Goal: Information Seeking & Learning: Find contact information

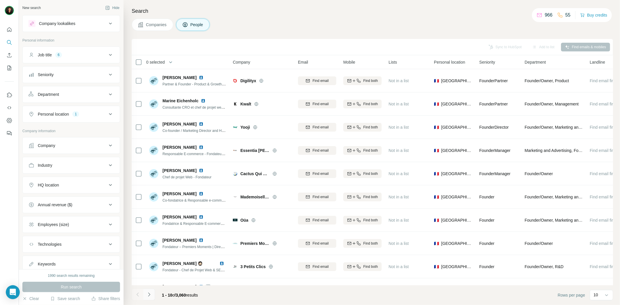
click at [151, 294] on icon "Navigate to next page" at bounding box center [149, 295] width 6 height 6
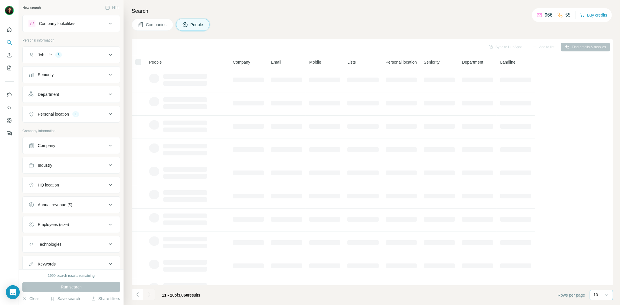
click at [599, 298] on div "10" at bounding box center [601, 295] width 15 height 6
click at [599, 262] on p "40" at bounding box center [597, 262] width 5 height 6
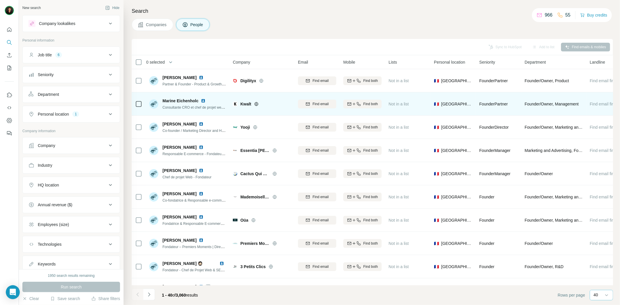
click at [255, 105] on icon at bounding box center [256, 104] width 5 height 5
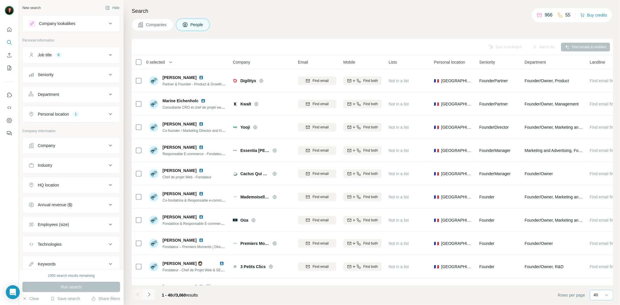
click at [151, 295] on icon "Navigate to next page" at bounding box center [149, 295] width 6 height 6
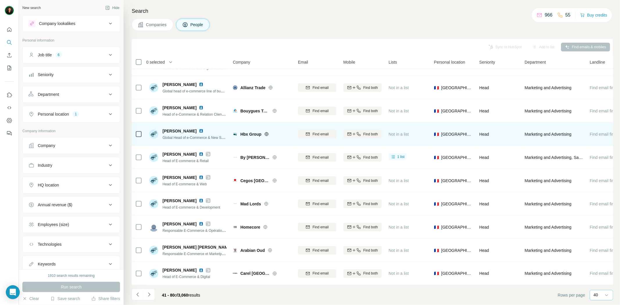
scroll to position [717, 0]
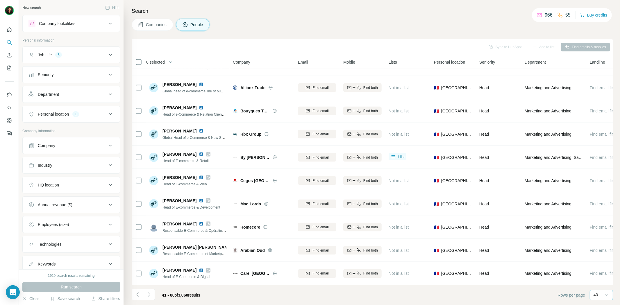
click at [150, 295] on icon "Navigate to next page" at bounding box center [149, 295] width 6 height 6
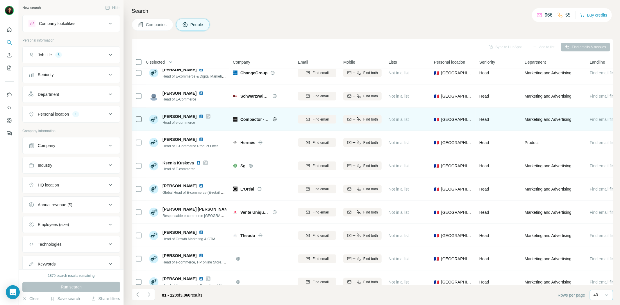
scroll to position [646, 0]
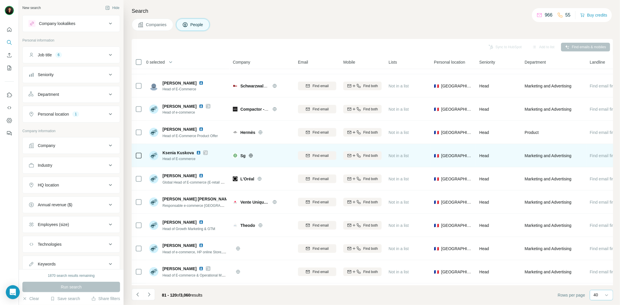
click at [206, 152] on icon at bounding box center [205, 153] width 3 height 5
click at [250, 154] on icon at bounding box center [251, 156] width 5 height 5
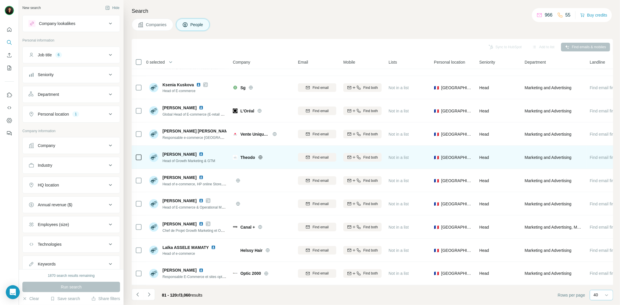
scroll to position [717, 0]
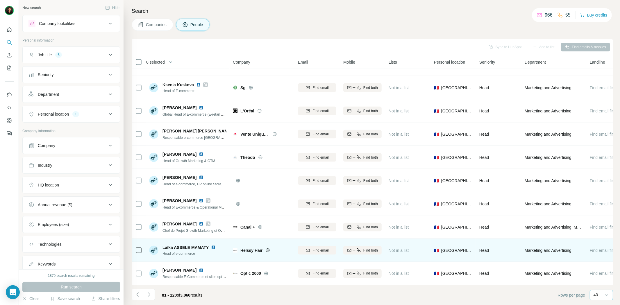
click at [268, 249] on icon at bounding box center [267, 251] width 1 height 4
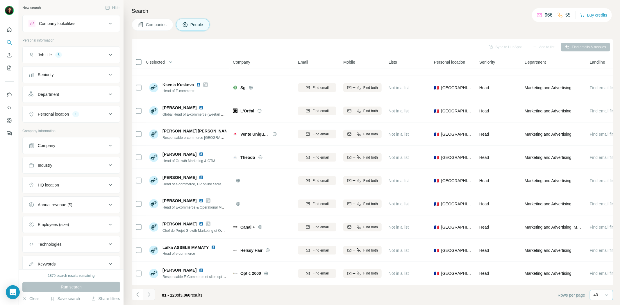
click at [152, 293] on button "Navigate to next page" at bounding box center [149, 295] width 12 height 12
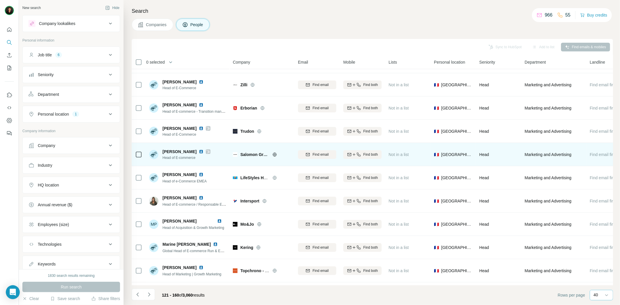
scroll to position [0, 0]
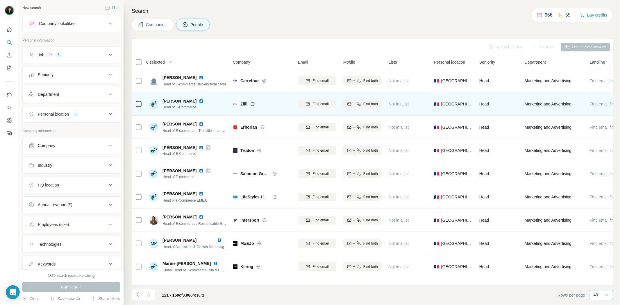
click at [252, 105] on icon at bounding box center [252, 104] width 5 height 5
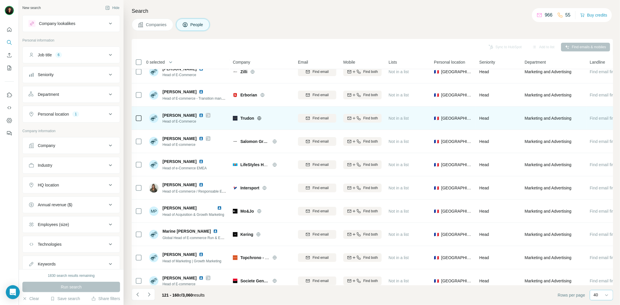
click at [260, 120] on icon at bounding box center [259, 118] width 5 height 5
click at [207, 115] on icon at bounding box center [208, 115] width 3 height 5
click at [199, 114] on img at bounding box center [201, 115] width 5 height 5
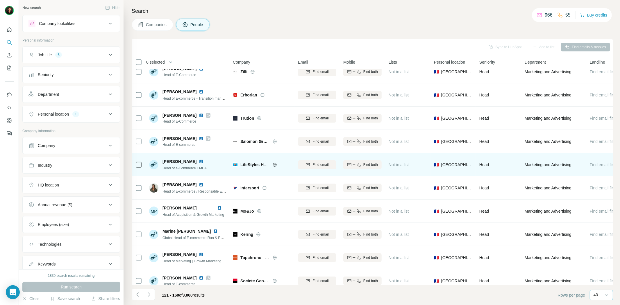
click at [276, 165] on icon at bounding box center [275, 165] width 4 height 0
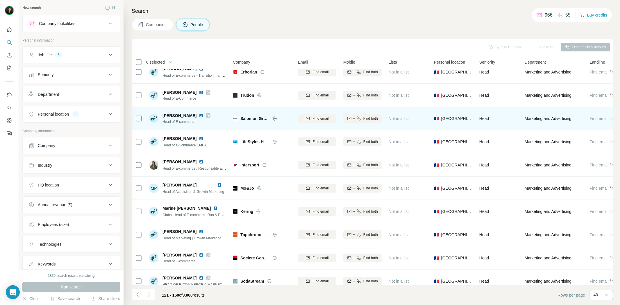
scroll to position [97, 0]
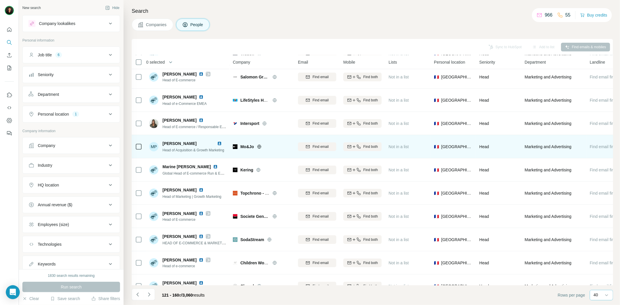
click at [259, 147] on icon at bounding box center [259, 147] width 4 height 0
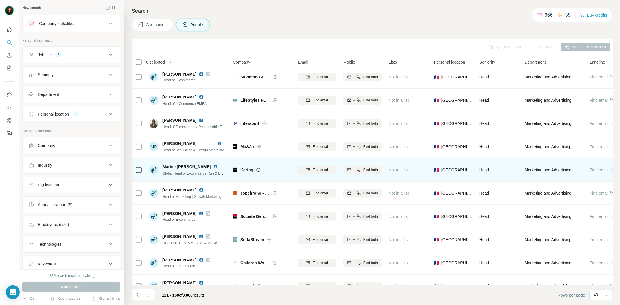
click at [259, 169] on icon at bounding box center [258, 170] width 5 height 5
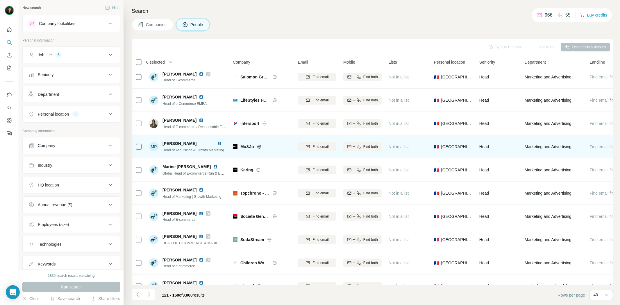
click at [259, 149] on icon at bounding box center [259, 147] width 5 height 5
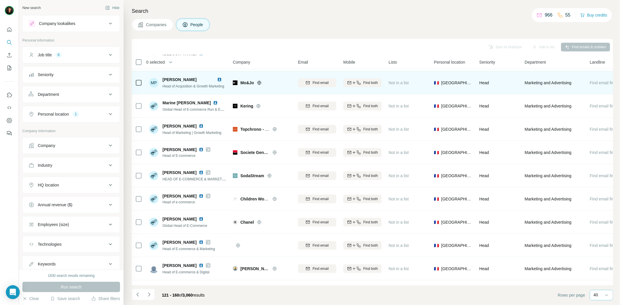
scroll to position [161, 0]
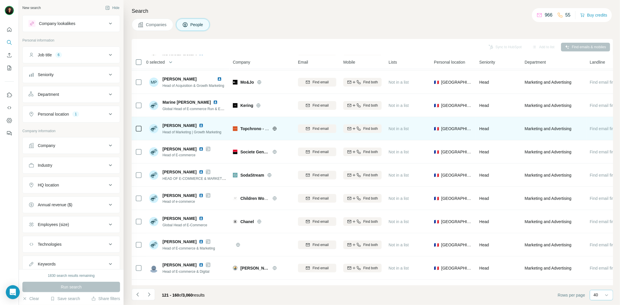
click at [275, 129] on icon at bounding box center [275, 129] width 4 height 0
click at [199, 126] on img at bounding box center [201, 125] width 5 height 5
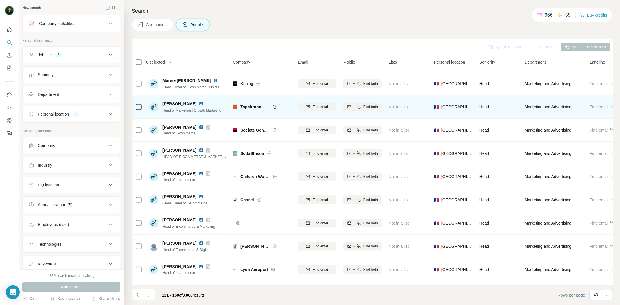
scroll to position [226, 0]
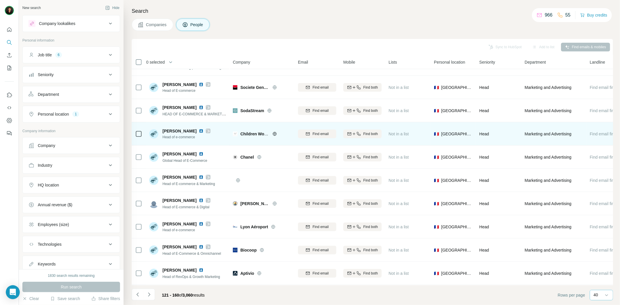
click at [274, 134] on icon at bounding box center [275, 134] width 5 height 5
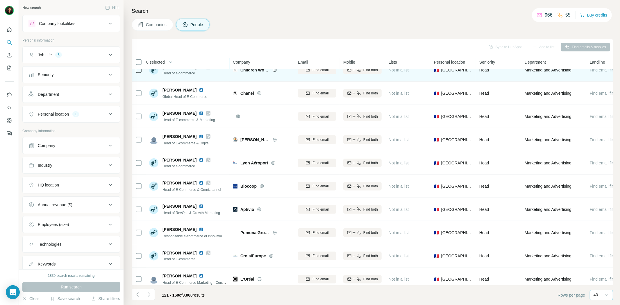
scroll to position [291, 0]
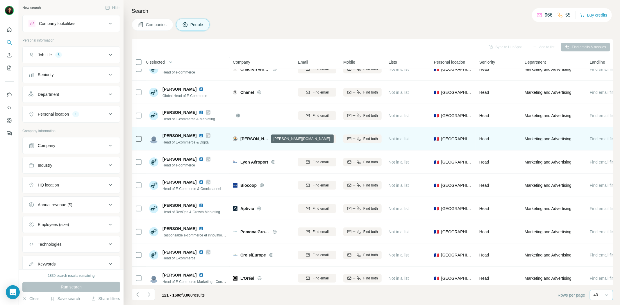
click at [273, 139] on icon at bounding box center [275, 139] width 5 height 5
click at [199, 135] on img at bounding box center [201, 136] width 5 height 5
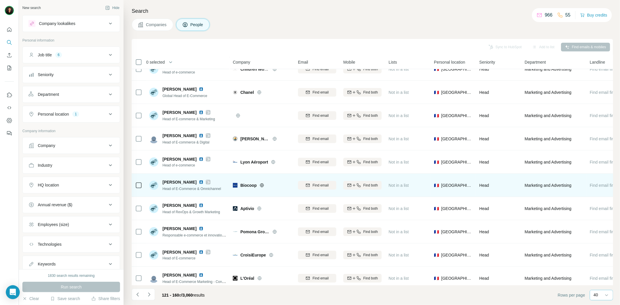
click at [260, 185] on icon at bounding box center [262, 185] width 4 height 0
click at [199, 180] on img at bounding box center [201, 182] width 5 height 5
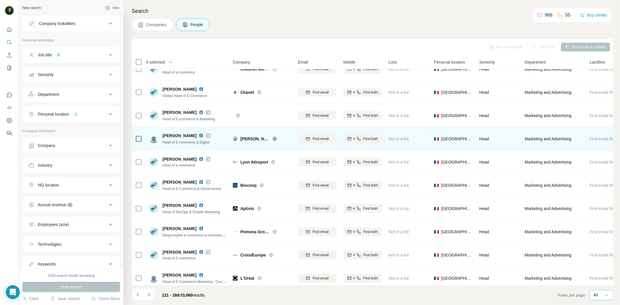
scroll to position [355, 0]
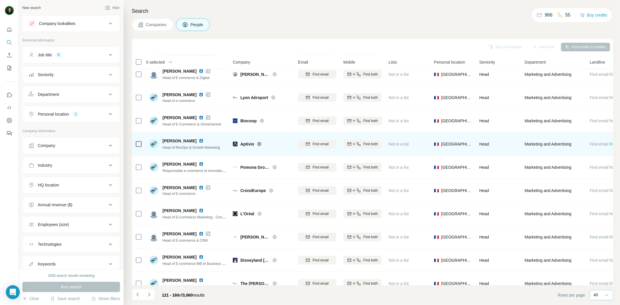
click at [260, 143] on icon at bounding box center [259, 144] width 1 height 4
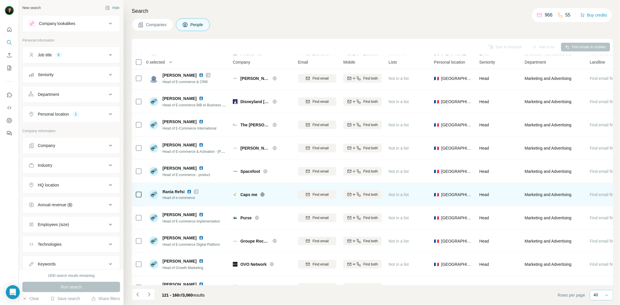
scroll to position [517, 0]
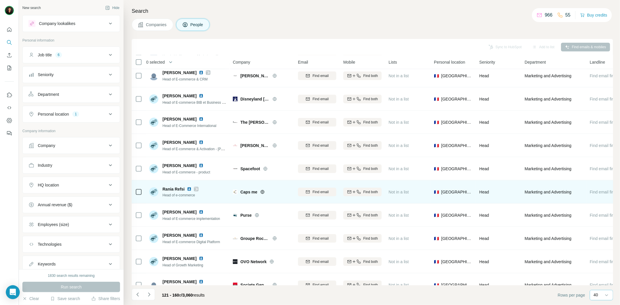
click at [261, 191] on icon at bounding box center [262, 192] width 5 height 5
click at [195, 189] on icon at bounding box center [196, 189] width 3 height 5
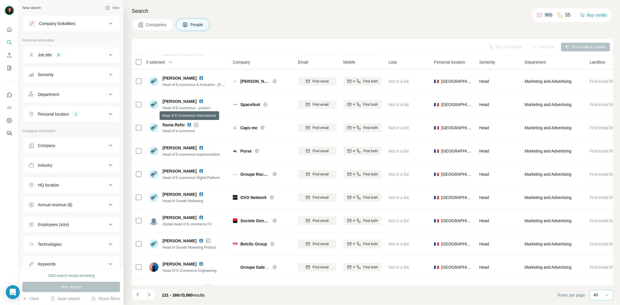
scroll to position [582, 0]
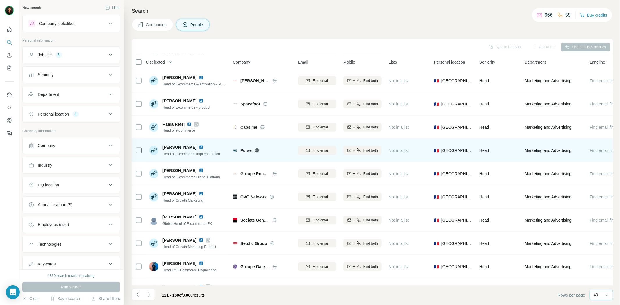
click at [256, 150] on icon at bounding box center [257, 150] width 5 height 5
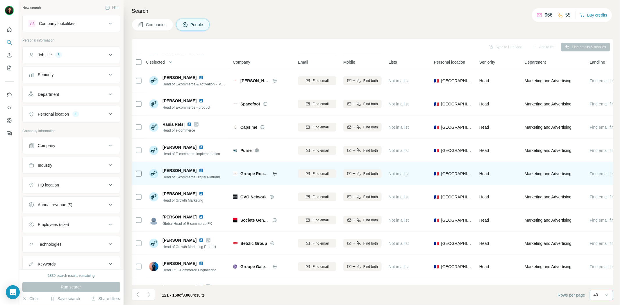
click at [199, 168] on img at bounding box center [201, 170] width 5 height 5
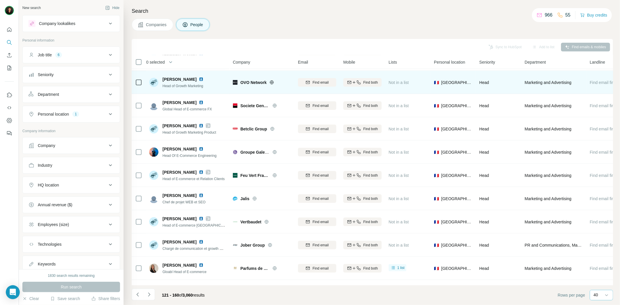
scroll to position [711, 0]
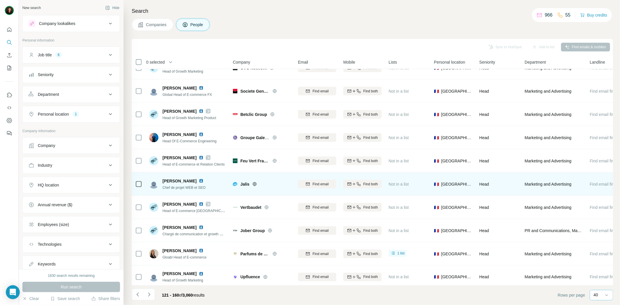
click at [256, 184] on icon at bounding box center [255, 184] width 5 height 5
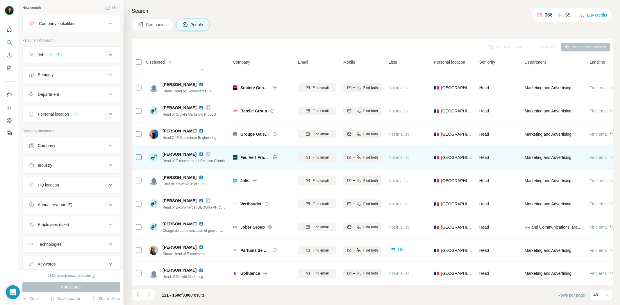
scroll to position [717, 0]
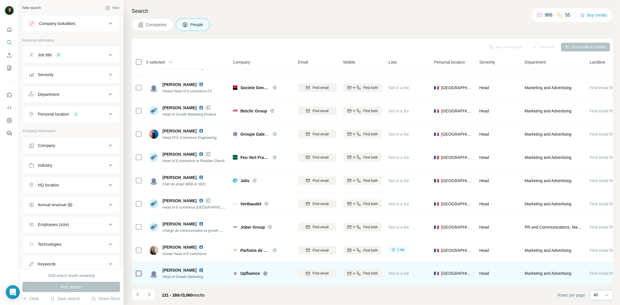
click at [267, 272] on icon at bounding box center [265, 274] width 5 height 5
click at [199, 269] on img at bounding box center [201, 271] width 5 height 5
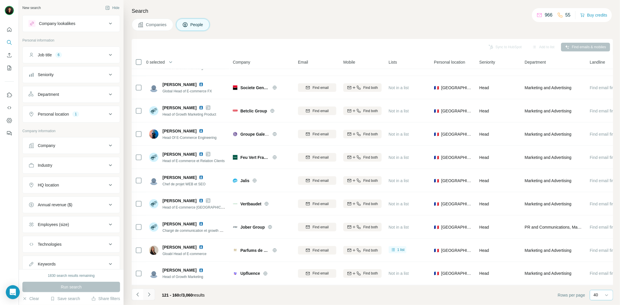
click at [150, 300] on button "Navigate to next page" at bounding box center [149, 295] width 12 height 12
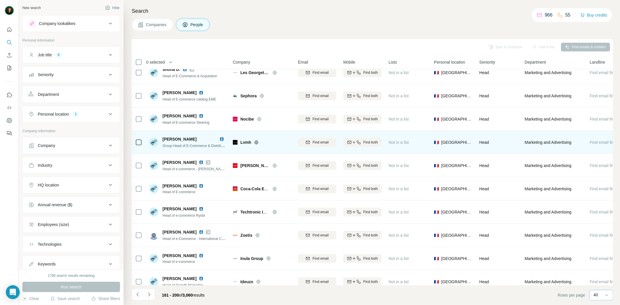
scroll to position [0, 0]
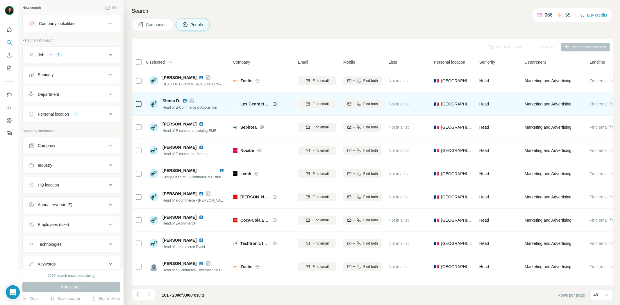
click at [190, 99] on icon at bounding box center [191, 100] width 3 height 3
click at [184, 100] on img at bounding box center [185, 101] width 5 height 5
click at [275, 106] on icon at bounding box center [275, 104] width 4 height 4
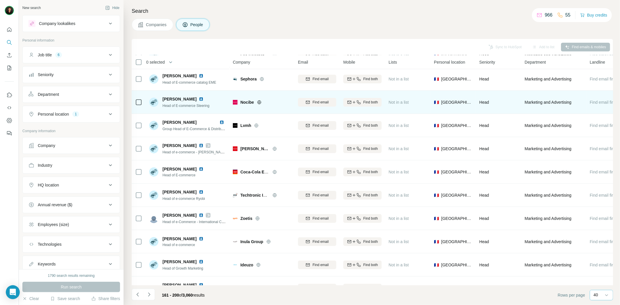
scroll to position [65, 0]
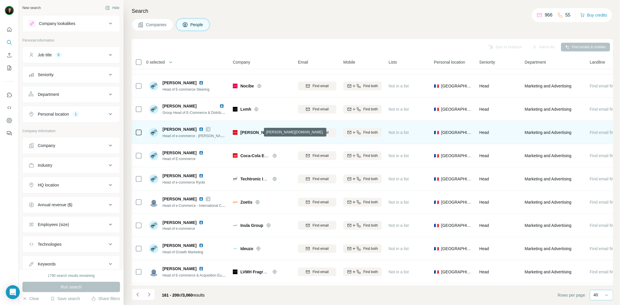
click at [274, 134] on icon at bounding box center [274, 133] width 1 height 4
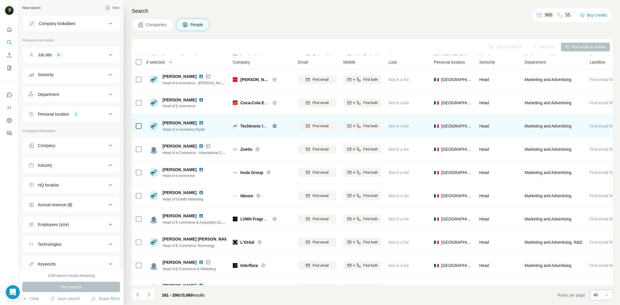
scroll to position [129, 0]
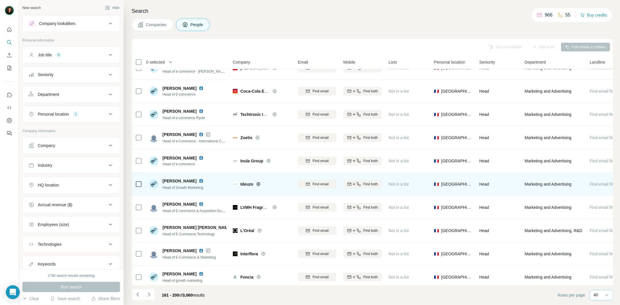
click at [258, 184] on icon at bounding box center [259, 184] width 4 height 0
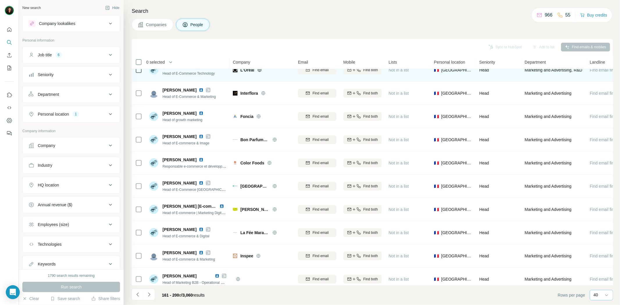
scroll to position [291, 0]
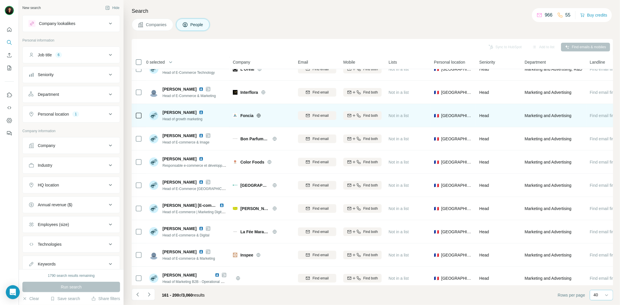
click at [258, 115] on icon at bounding box center [259, 115] width 5 height 5
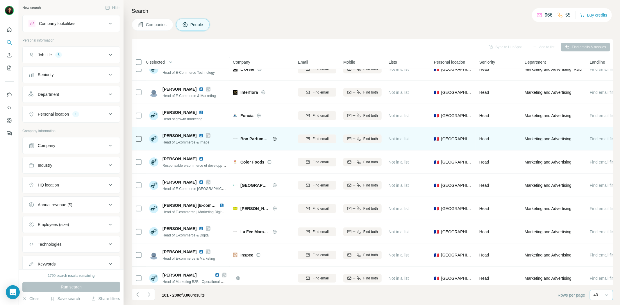
click at [274, 139] on icon at bounding box center [274, 139] width 1 height 4
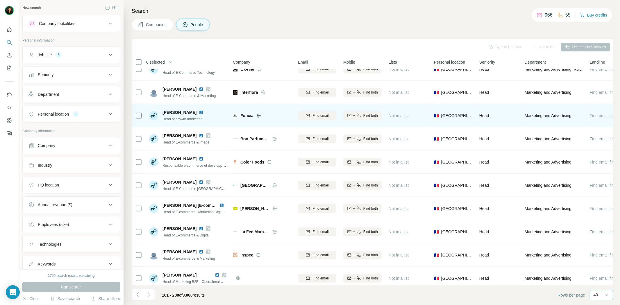
scroll to position [355, 0]
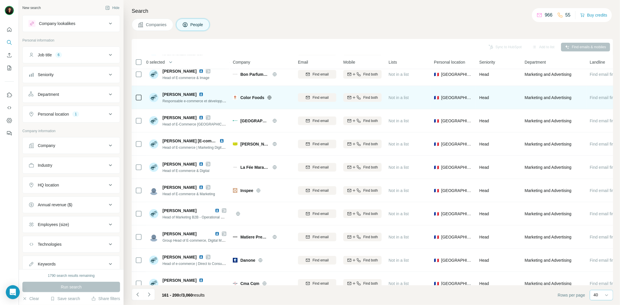
click at [269, 98] on icon at bounding box center [269, 97] width 5 height 5
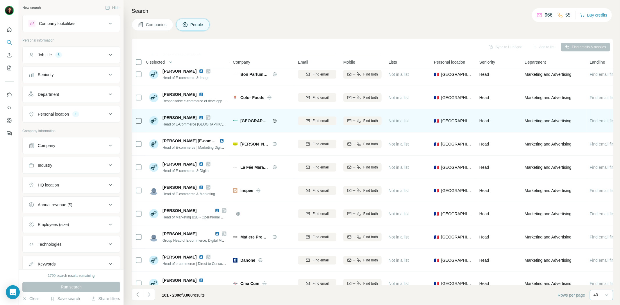
click at [273, 123] on icon at bounding box center [275, 121] width 5 height 5
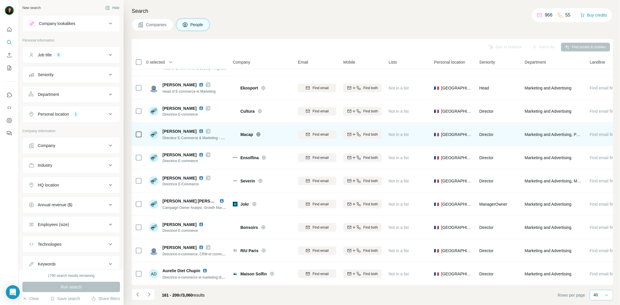
scroll to position [582, 0]
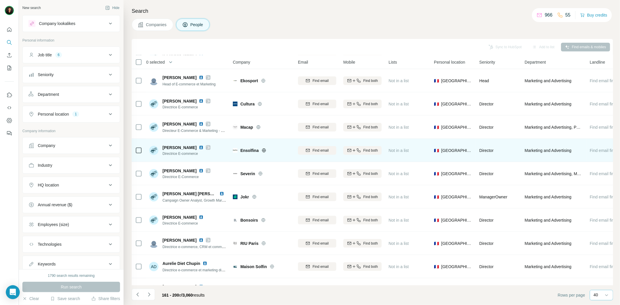
click at [210, 149] on icon at bounding box center [208, 147] width 3 height 3
click at [262, 150] on icon at bounding box center [264, 150] width 5 height 5
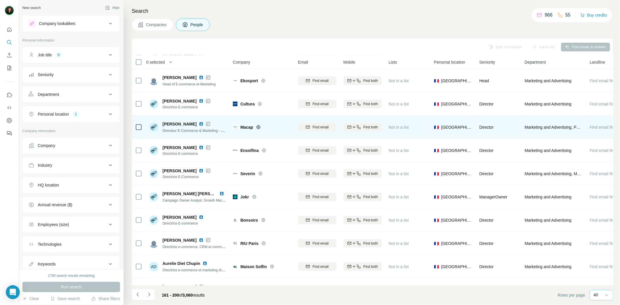
scroll to position [614, 0]
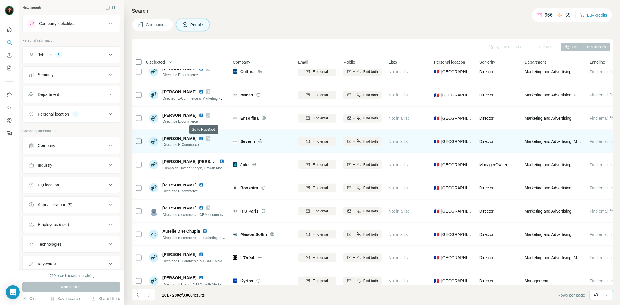
click at [207, 139] on icon at bounding box center [208, 138] width 3 height 5
click at [259, 143] on icon at bounding box center [260, 141] width 5 height 5
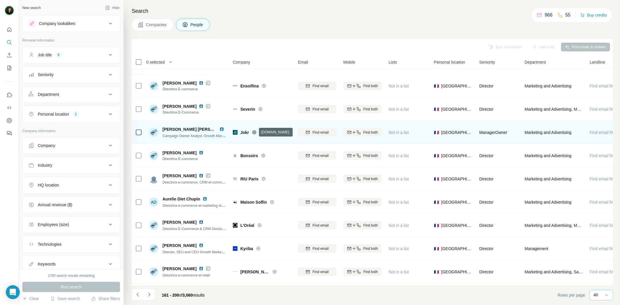
click at [254, 134] on icon at bounding box center [255, 133] width 4 height 4
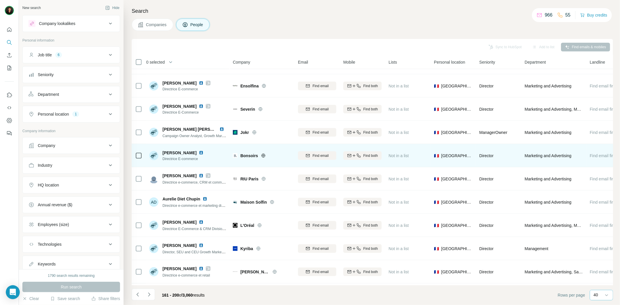
click at [264, 156] on icon at bounding box center [263, 156] width 1 height 4
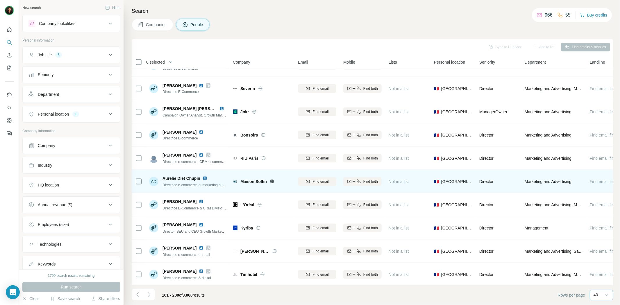
scroll to position [679, 0]
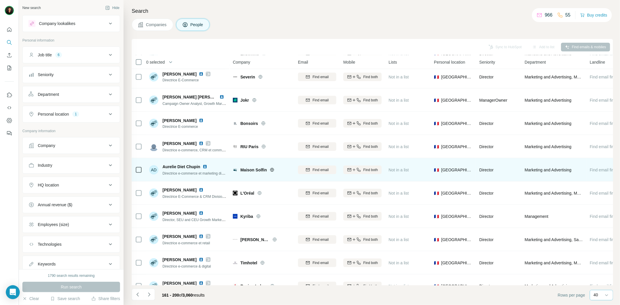
click at [272, 170] on icon at bounding box center [272, 170] width 5 height 5
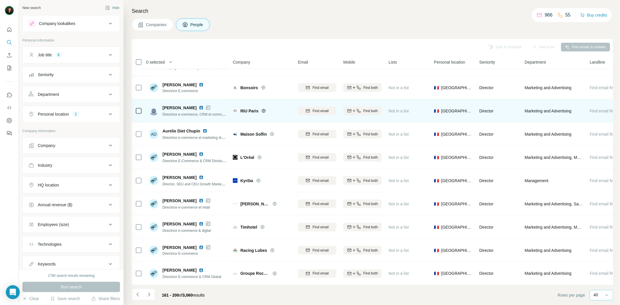
scroll to position [717, 0]
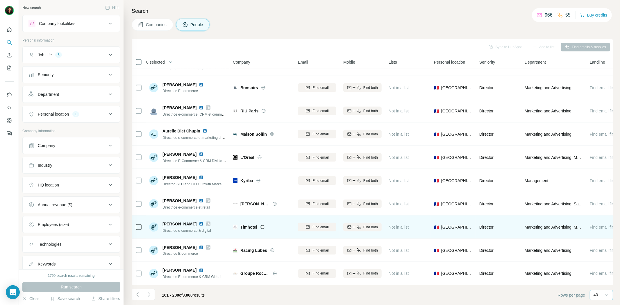
click at [264, 225] on icon at bounding box center [262, 227] width 5 height 5
click at [199, 222] on img at bounding box center [201, 224] width 5 height 5
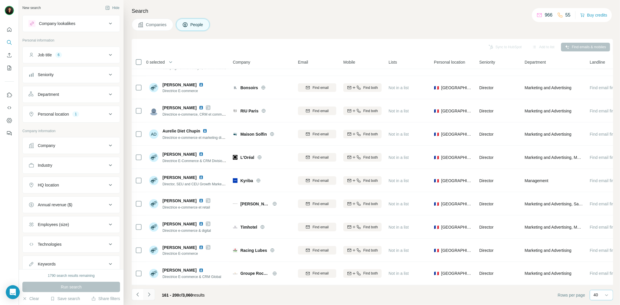
click at [151, 298] on button "Navigate to next page" at bounding box center [149, 295] width 12 height 12
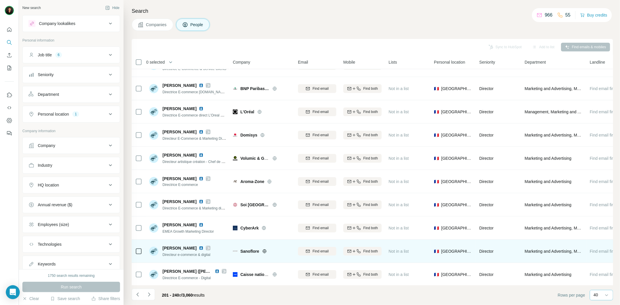
scroll to position [0, 0]
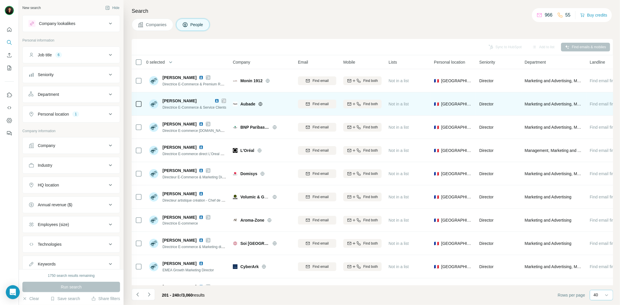
click at [223, 100] on icon at bounding box center [223, 101] width 3 height 5
click at [218, 100] on img at bounding box center [217, 101] width 5 height 5
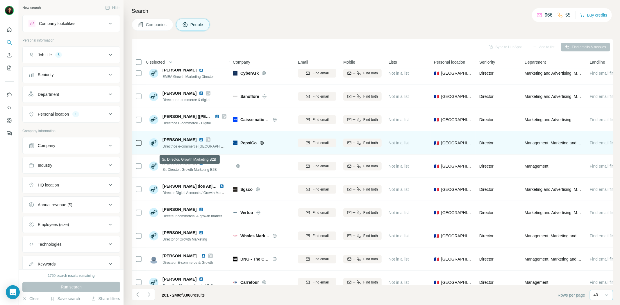
scroll to position [258, 0]
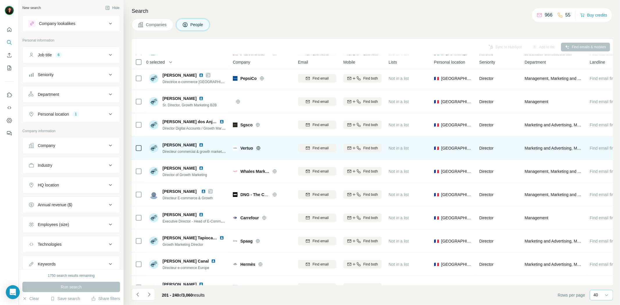
click at [258, 149] on icon at bounding box center [258, 148] width 5 height 5
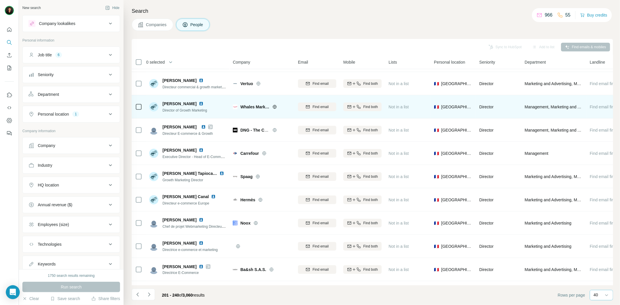
scroll to position [323, 0]
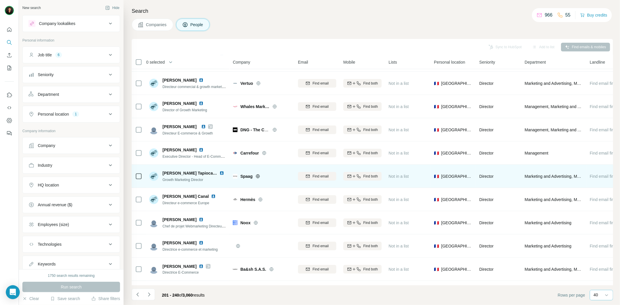
click at [257, 176] on icon at bounding box center [258, 176] width 5 height 5
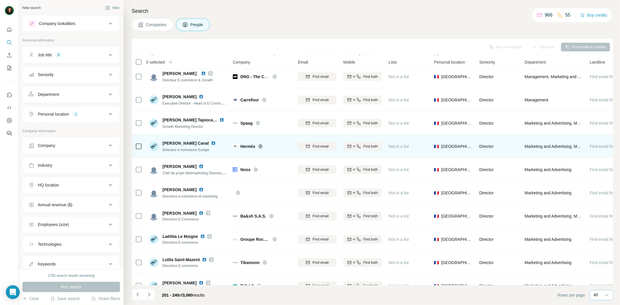
scroll to position [388, 0]
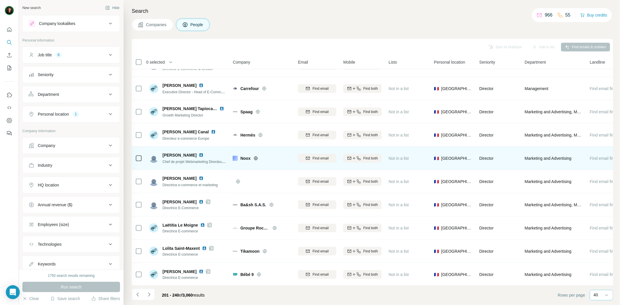
click at [257, 158] on icon at bounding box center [256, 158] width 5 height 5
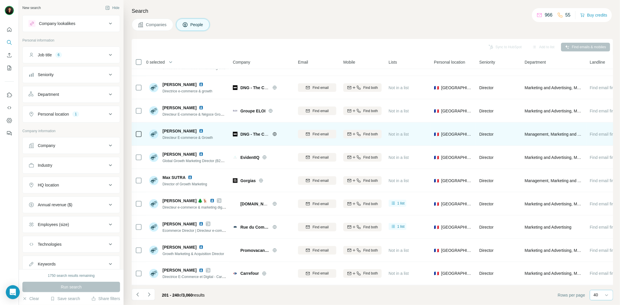
scroll to position [717, 0]
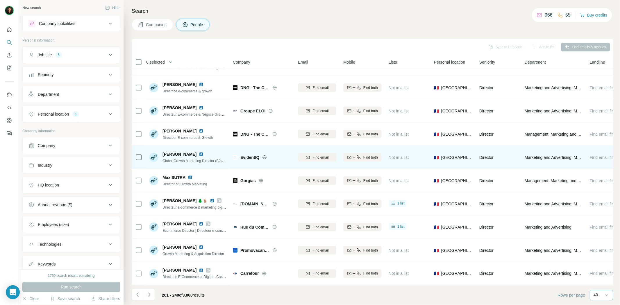
click at [265, 156] on icon at bounding box center [264, 158] width 1 height 4
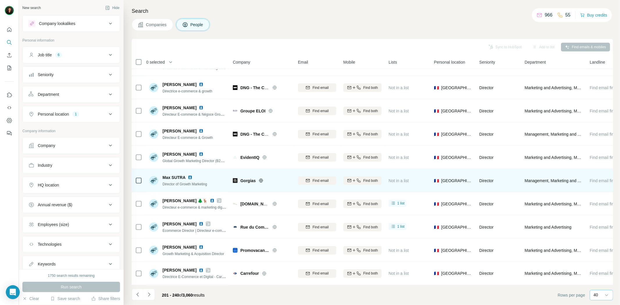
click at [261, 179] on icon at bounding box center [260, 181] width 1 height 4
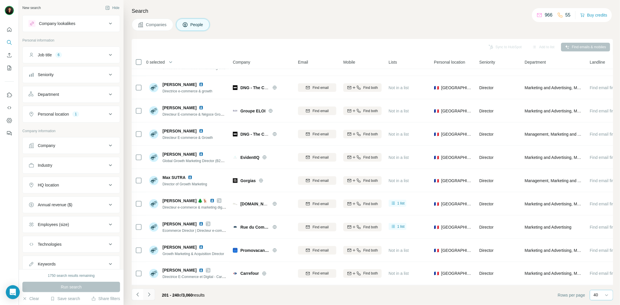
click at [151, 298] on icon "Navigate to next page" at bounding box center [149, 295] width 6 height 6
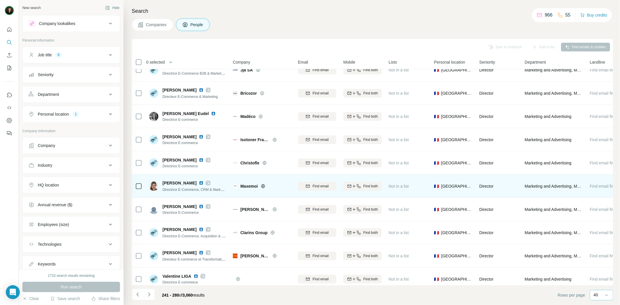
scroll to position [0, 0]
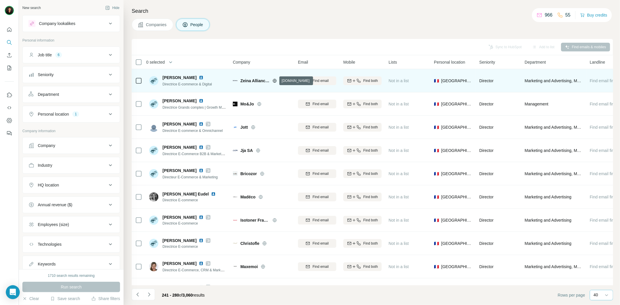
click at [273, 81] on icon at bounding box center [275, 81] width 5 height 5
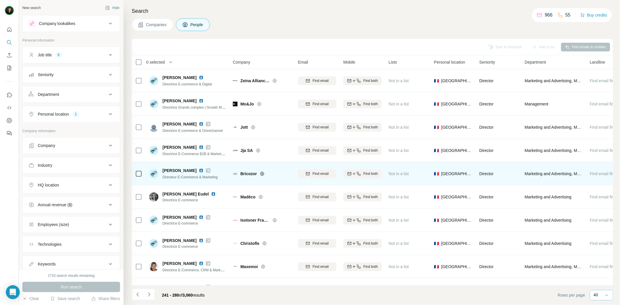
scroll to position [65, 0]
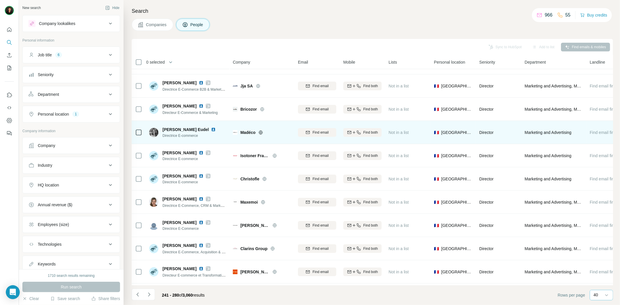
click at [261, 132] on icon at bounding box center [261, 132] width 4 height 0
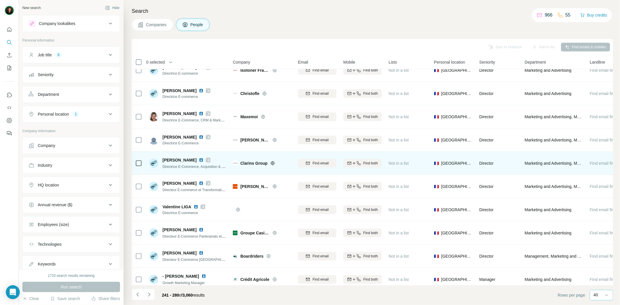
scroll to position [161, 0]
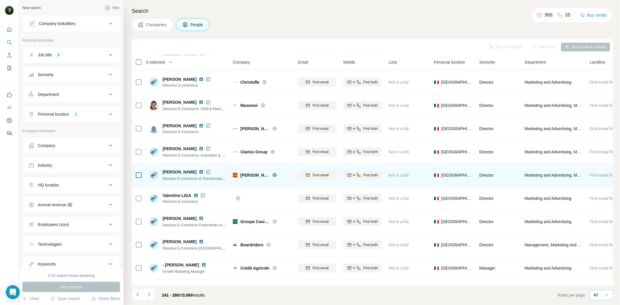
click at [273, 174] on icon at bounding box center [275, 175] width 5 height 5
click at [199, 172] on img at bounding box center [201, 172] width 5 height 5
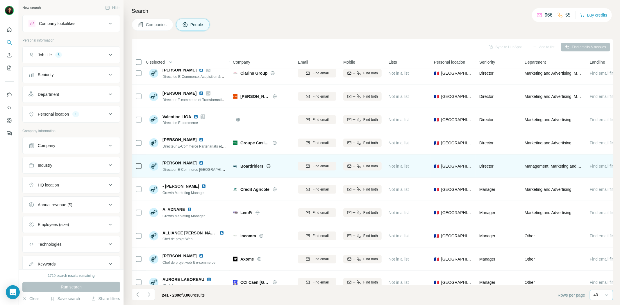
scroll to position [258, 0]
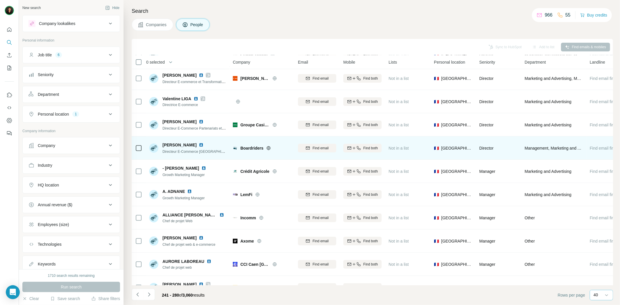
click at [269, 146] on icon at bounding box center [268, 148] width 5 height 5
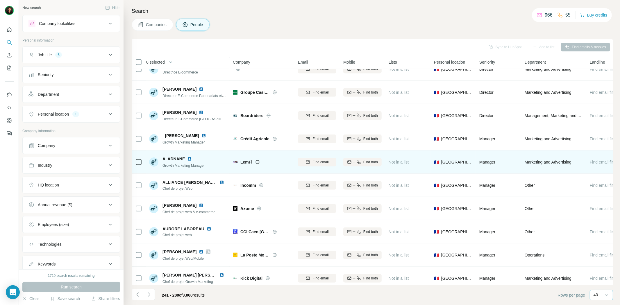
click at [259, 161] on icon at bounding box center [257, 162] width 5 height 5
click at [190, 158] on img at bounding box center [189, 159] width 5 height 5
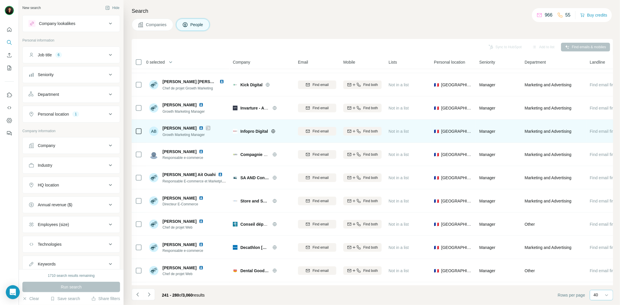
scroll to position [517, 0]
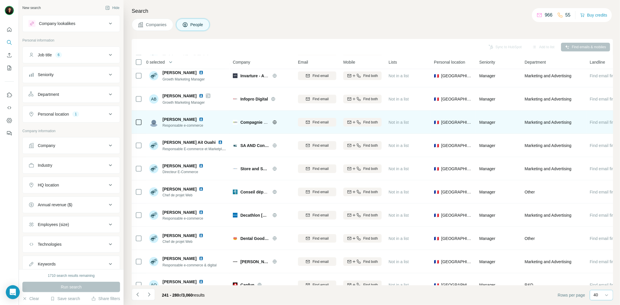
click at [274, 124] on icon at bounding box center [275, 122] width 5 height 5
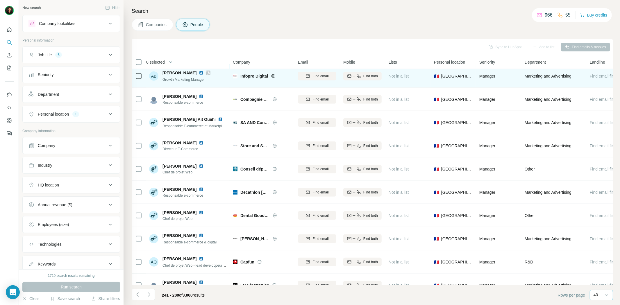
scroll to position [549, 0]
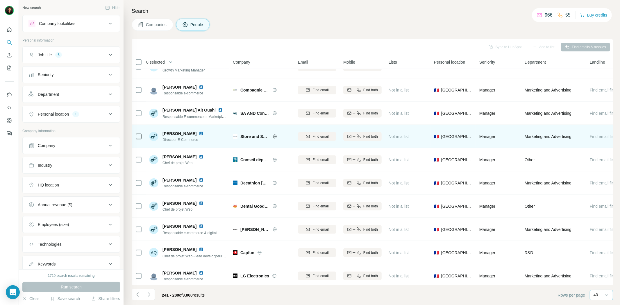
click at [276, 136] on icon at bounding box center [275, 136] width 5 height 5
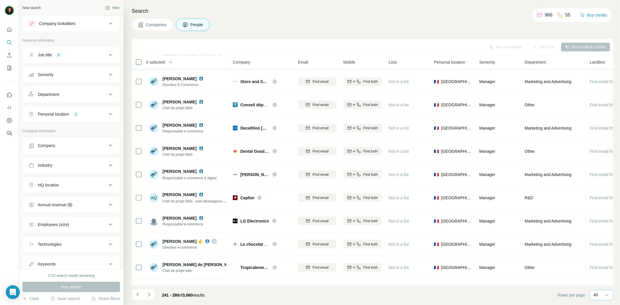
scroll to position [614, 0]
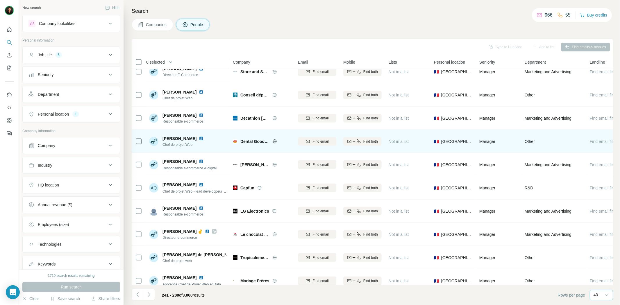
click at [273, 142] on icon at bounding box center [275, 142] width 4 height 4
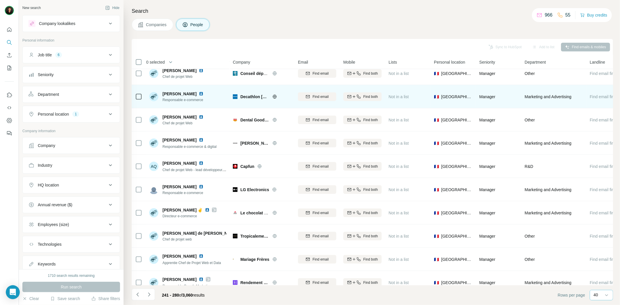
scroll to position [646, 0]
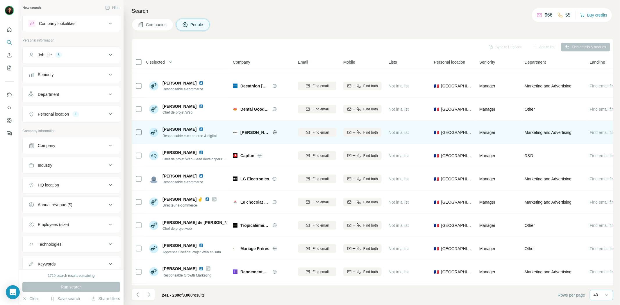
click at [273, 133] on icon at bounding box center [275, 133] width 4 height 4
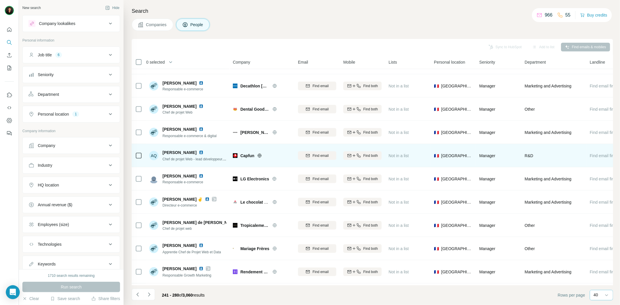
click at [260, 154] on icon at bounding box center [259, 156] width 5 height 5
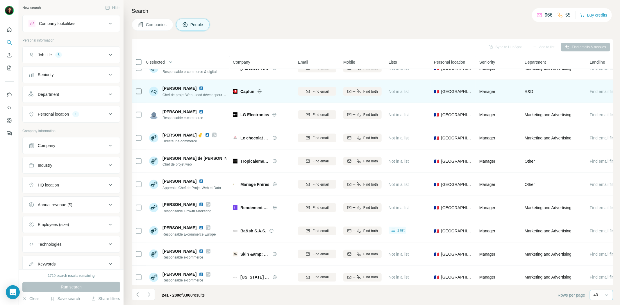
scroll to position [711, 0]
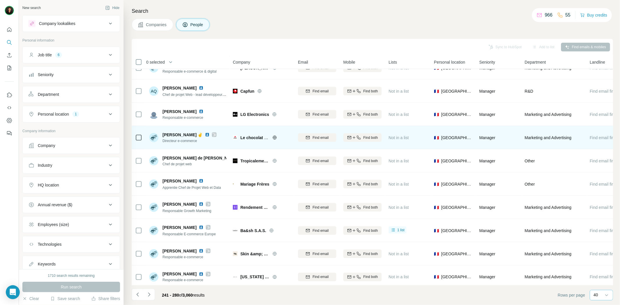
click at [274, 138] on icon at bounding box center [275, 138] width 5 height 5
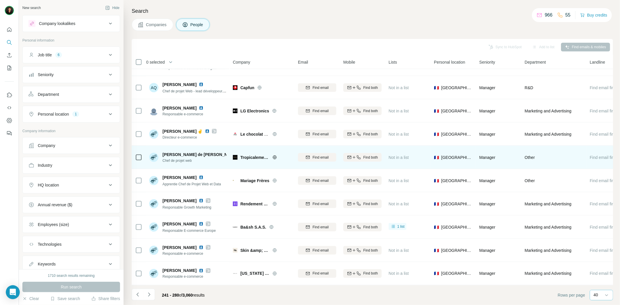
click at [240, 152] on img at bounding box center [241, 154] width 2 height 5
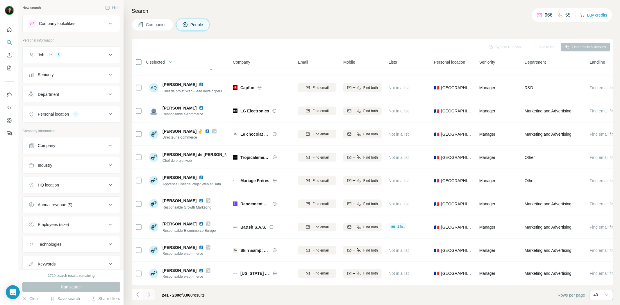
click at [151, 293] on icon "Navigate to next page" at bounding box center [149, 295] width 6 height 6
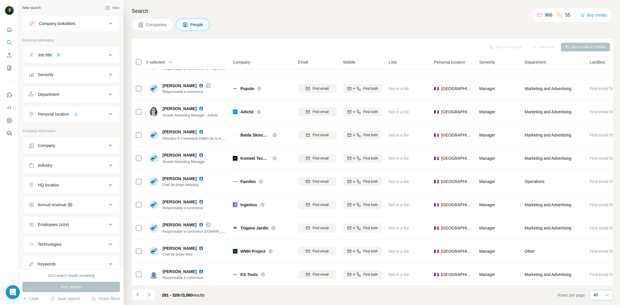
scroll to position [0, 0]
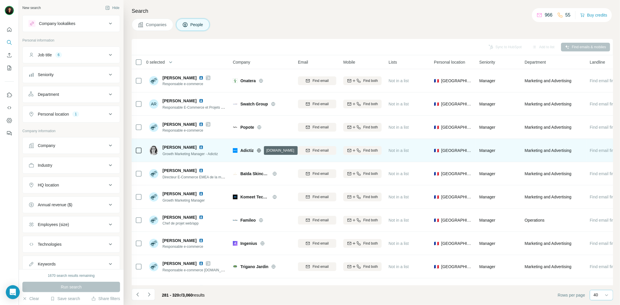
click at [258, 150] on icon at bounding box center [259, 150] width 5 height 5
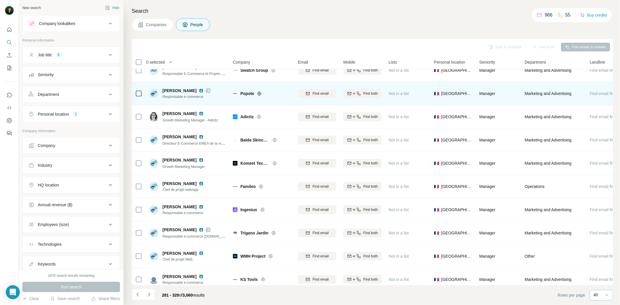
scroll to position [97, 0]
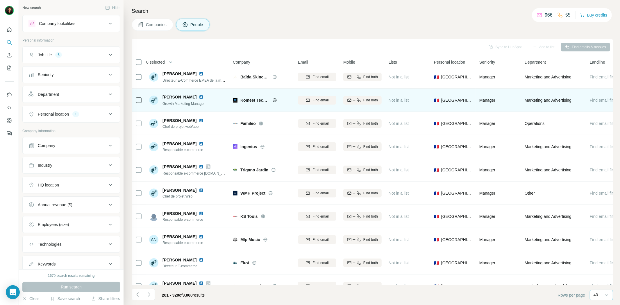
click at [273, 101] on icon at bounding box center [275, 100] width 5 height 5
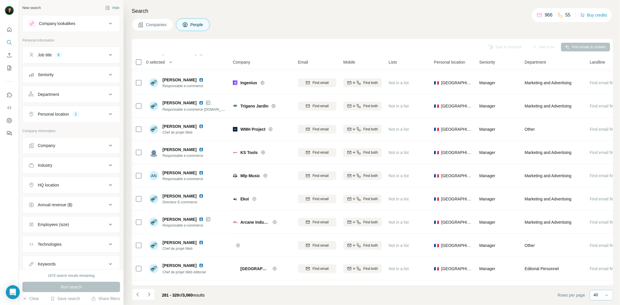
scroll to position [161, 0]
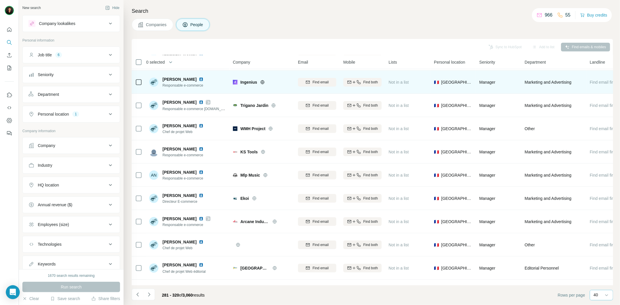
click at [262, 83] on icon at bounding box center [262, 82] width 5 height 5
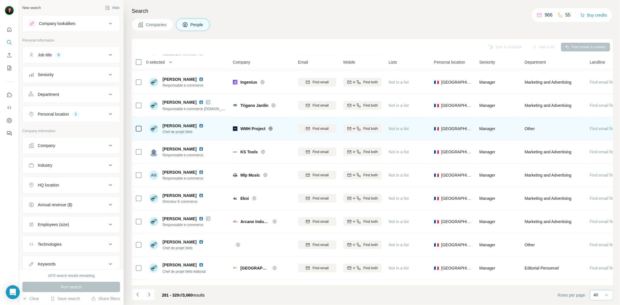
click at [271, 128] on icon at bounding box center [271, 129] width 5 height 5
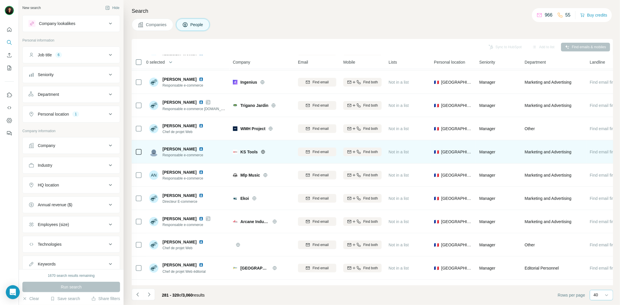
click at [263, 151] on icon at bounding box center [263, 152] width 5 height 5
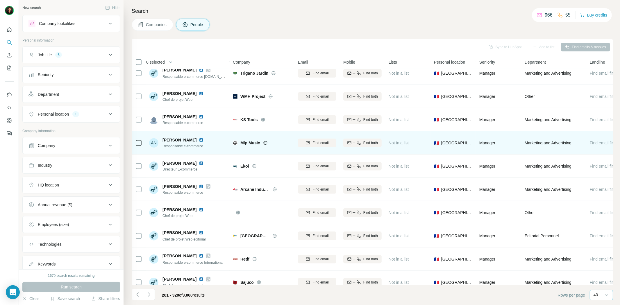
click at [266, 143] on icon at bounding box center [265, 143] width 5 height 5
click at [267, 143] on icon at bounding box center [265, 143] width 5 height 5
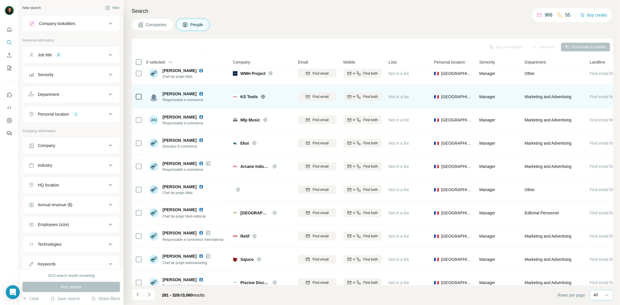
scroll to position [226, 0]
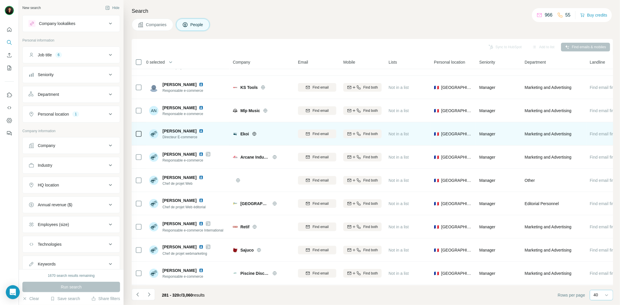
click at [253, 134] on icon at bounding box center [254, 134] width 5 height 5
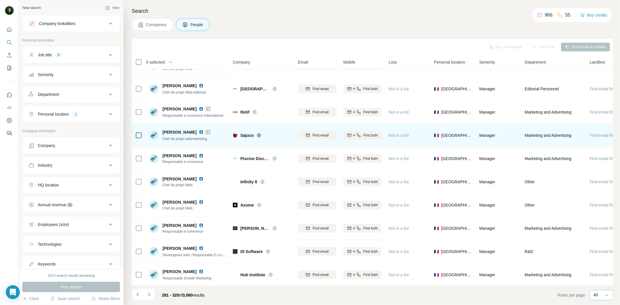
scroll to position [355, 0]
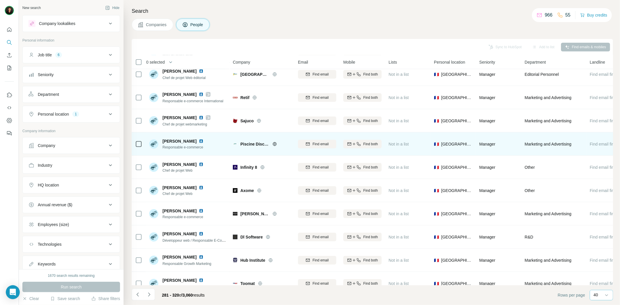
click at [199, 141] on img at bounding box center [201, 141] width 5 height 5
click at [276, 143] on icon at bounding box center [275, 144] width 5 height 5
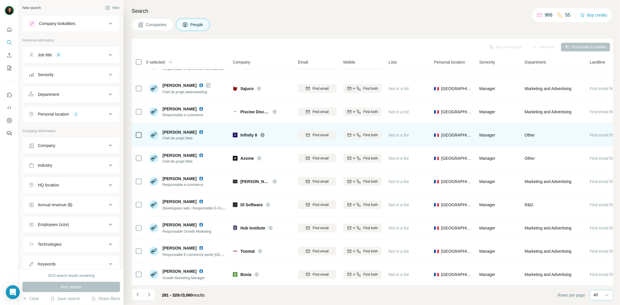
click at [261, 135] on icon at bounding box center [263, 135] width 4 height 0
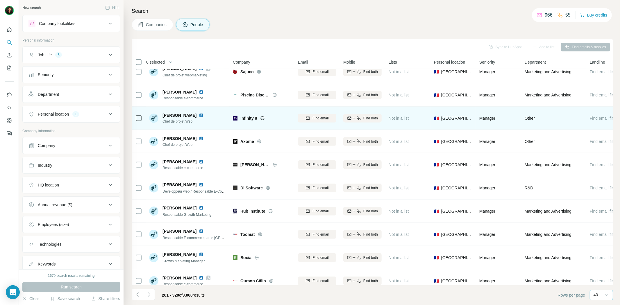
scroll to position [420, 0]
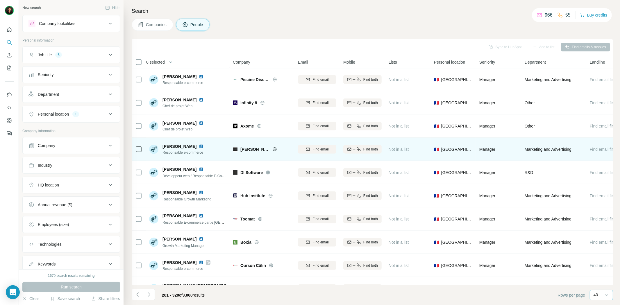
click at [274, 150] on icon at bounding box center [275, 149] width 5 height 5
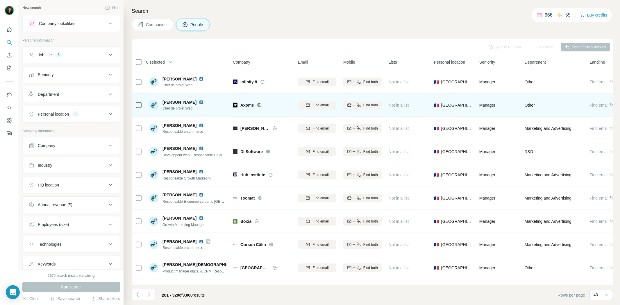
scroll to position [452, 0]
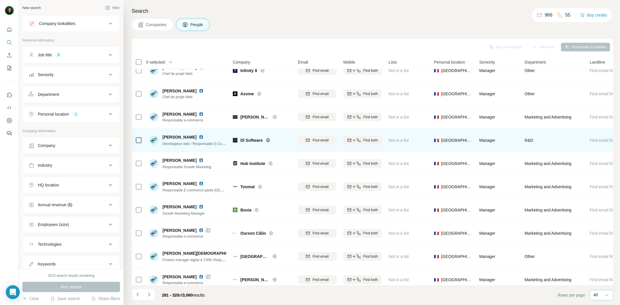
click at [268, 140] on icon at bounding box center [268, 140] width 4 height 0
click at [268, 139] on icon at bounding box center [268, 140] width 4 height 4
click at [199, 135] on img at bounding box center [201, 137] width 5 height 5
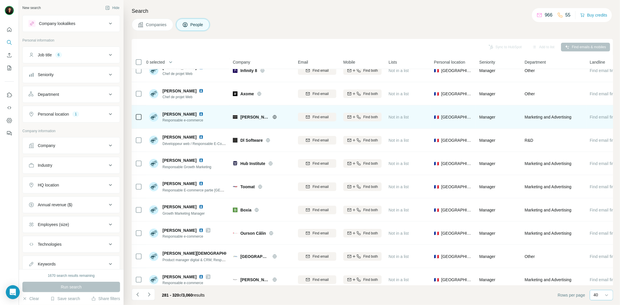
scroll to position [517, 0]
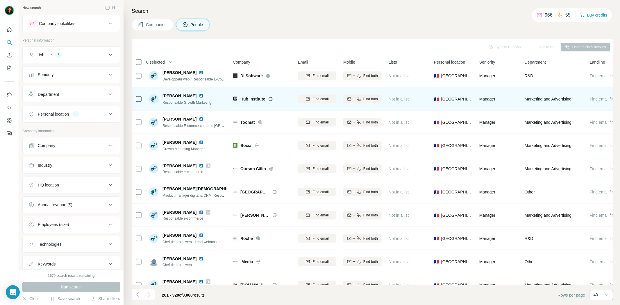
click at [269, 97] on icon at bounding box center [271, 99] width 5 height 5
click at [204, 95] on img at bounding box center [201, 96] width 5 height 5
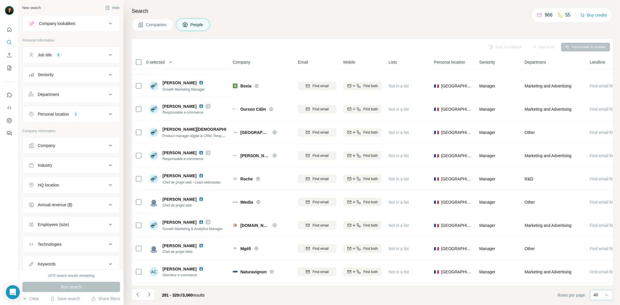
scroll to position [582, 0]
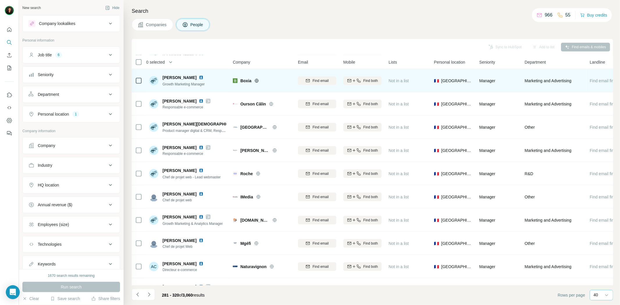
click at [255, 83] on icon at bounding box center [257, 81] width 5 height 5
click at [204, 79] on img at bounding box center [201, 77] width 5 height 5
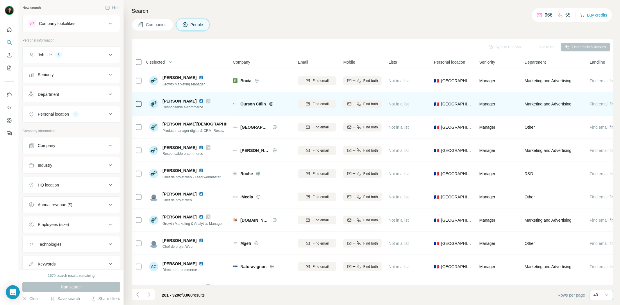
click at [210, 102] on icon at bounding box center [208, 101] width 3 height 5
click at [204, 100] on img at bounding box center [201, 101] width 5 height 5
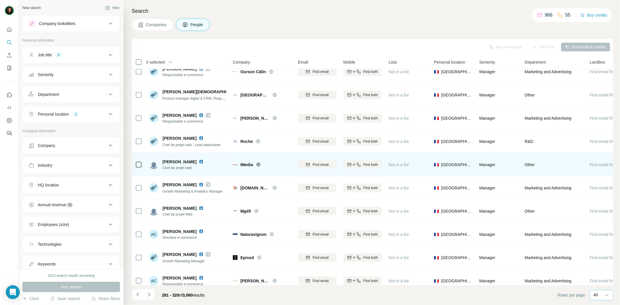
click at [204, 161] on img at bounding box center [201, 162] width 5 height 5
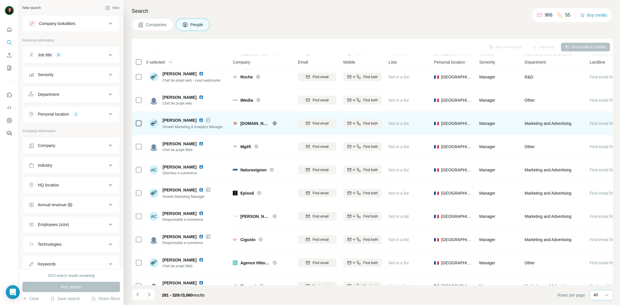
scroll to position [711, 0]
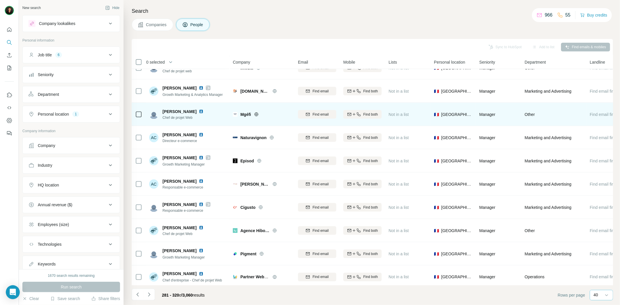
click at [256, 115] on icon at bounding box center [256, 114] width 5 height 5
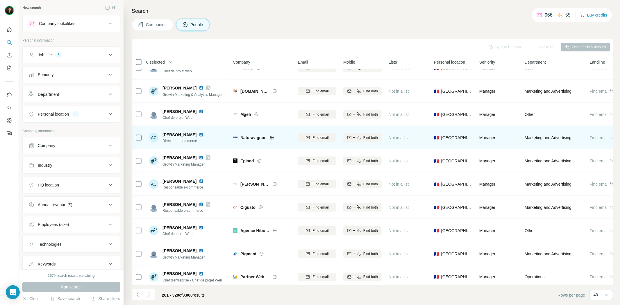
click at [271, 137] on icon at bounding box center [272, 138] width 5 height 5
click at [199, 134] on img at bounding box center [201, 135] width 5 height 5
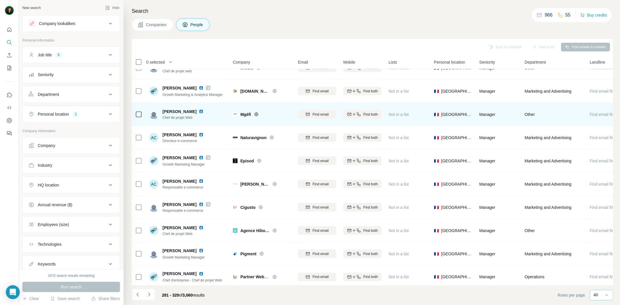
scroll to position [717, 0]
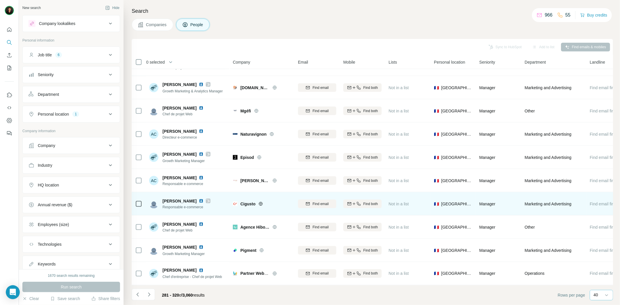
click at [259, 202] on icon at bounding box center [261, 204] width 5 height 5
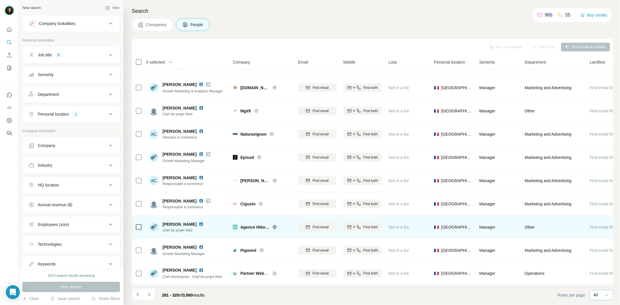
click at [274, 225] on icon at bounding box center [275, 227] width 5 height 5
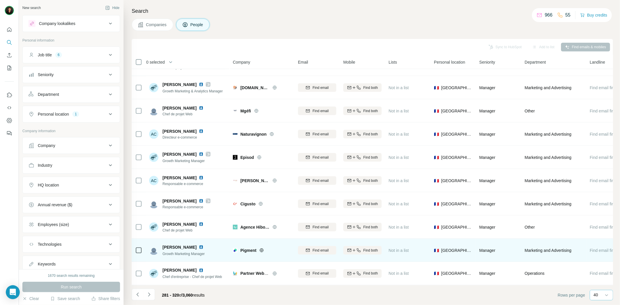
click at [262, 248] on icon at bounding box center [261, 250] width 5 height 5
click at [199, 245] on img at bounding box center [201, 247] width 5 height 5
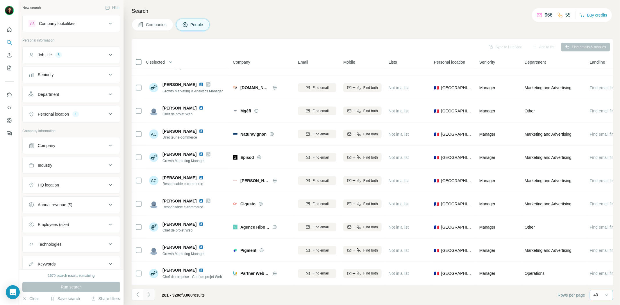
click at [151, 295] on icon "Navigate to next page" at bounding box center [149, 295] width 6 height 6
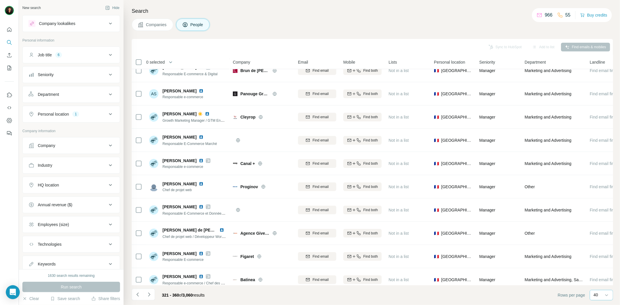
scroll to position [0, 0]
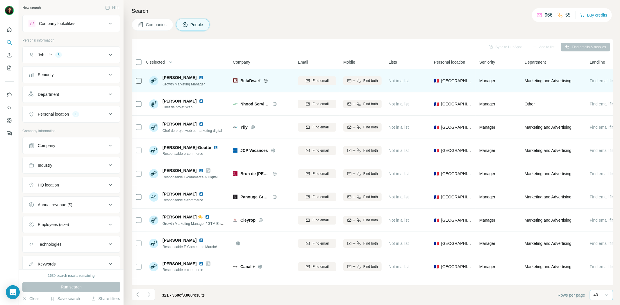
click at [265, 80] on icon at bounding box center [266, 81] width 5 height 5
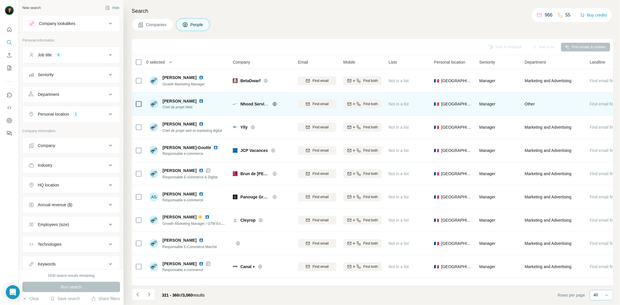
click at [274, 105] on icon at bounding box center [275, 104] width 5 height 5
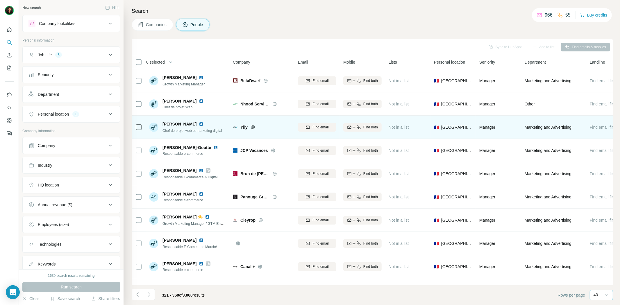
click at [254, 126] on icon at bounding box center [253, 127] width 4 height 4
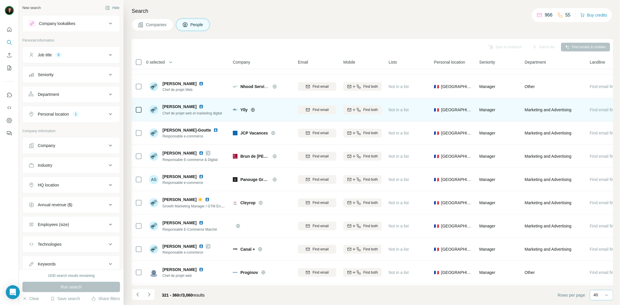
scroll to position [32, 0]
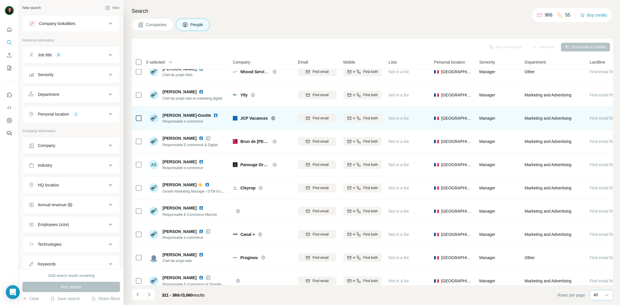
click at [272, 118] on icon at bounding box center [273, 118] width 4 height 4
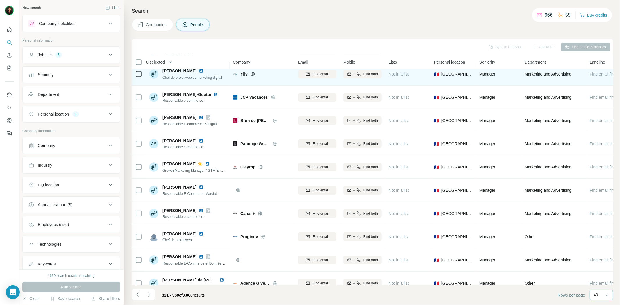
scroll to position [65, 0]
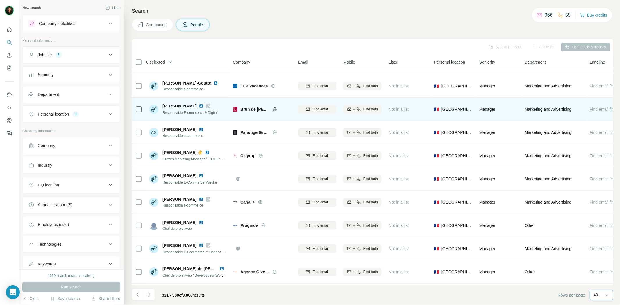
click at [273, 109] on icon at bounding box center [275, 109] width 5 height 5
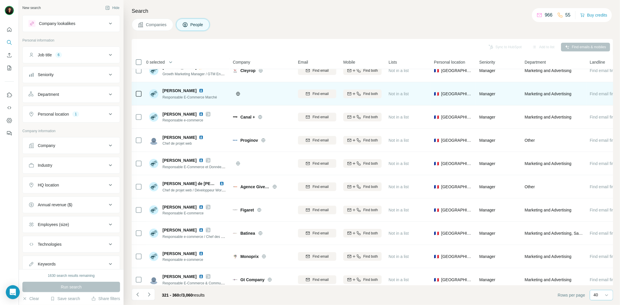
scroll to position [161, 0]
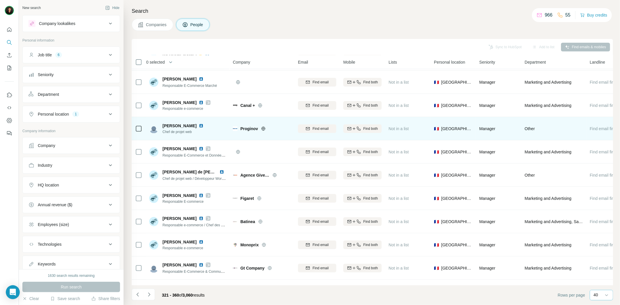
click at [263, 129] on icon at bounding box center [263, 129] width 1 height 4
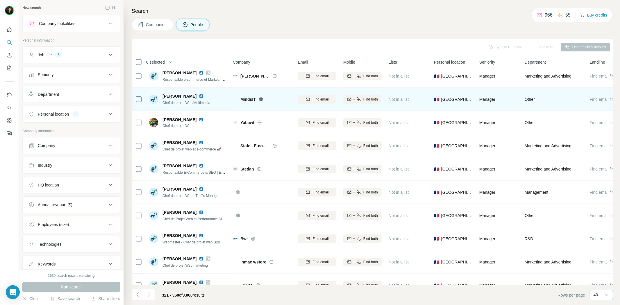
scroll to position [388, 0]
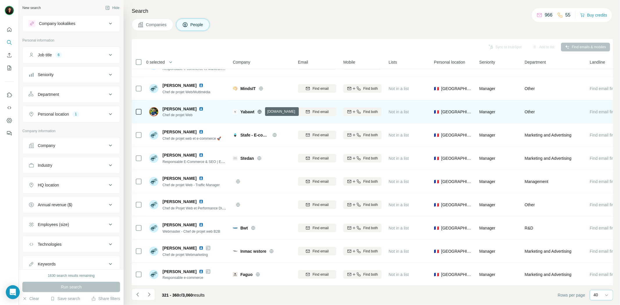
click at [261, 111] on icon at bounding box center [259, 112] width 5 height 5
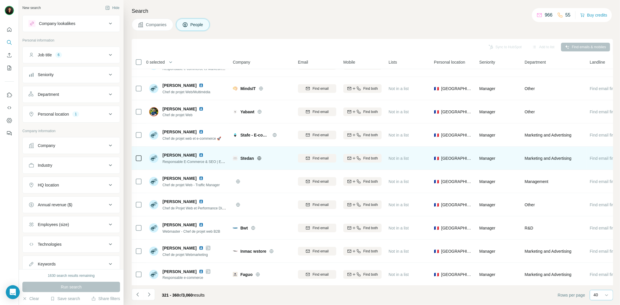
click at [261, 158] on icon at bounding box center [259, 159] width 4 height 4
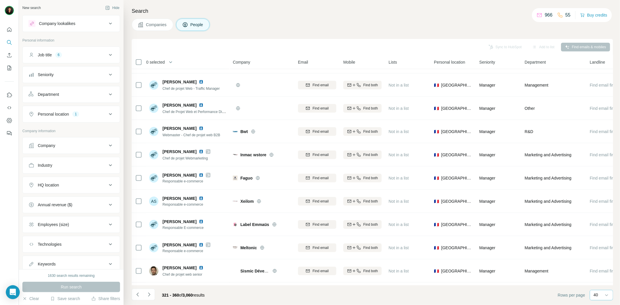
scroll to position [485, 0]
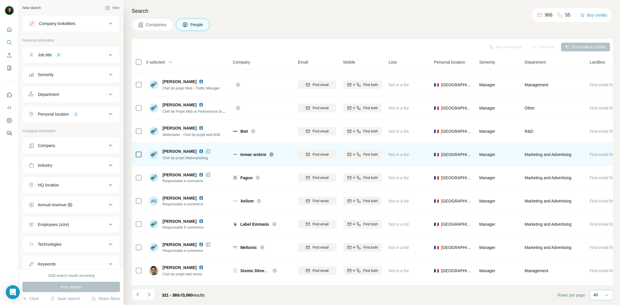
click at [273, 154] on icon at bounding box center [272, 154] width 4 height 0
click at [204, 149] on img at bounding box center [201, 151] width 5 height 5
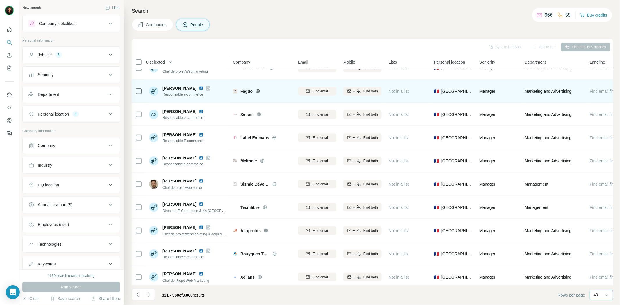
scroll to position [582, 0]
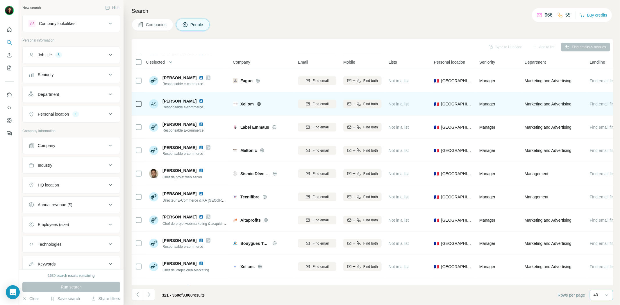
click at [257, 103] on icon at bounding box center [259, 104] width 4 height 4
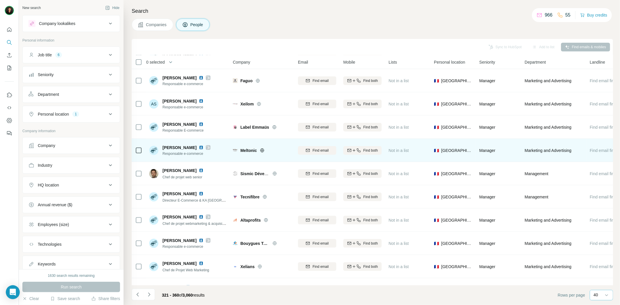
click at [262, 151] on icon at bounding box center [262, 150] width 5 height 5
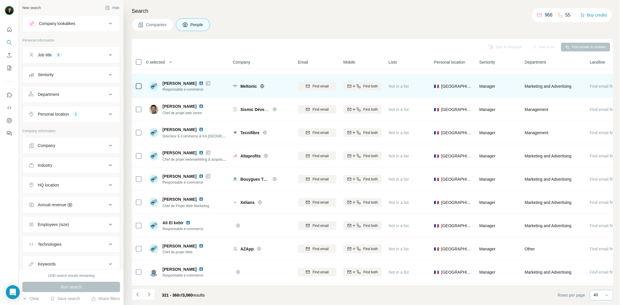
scroll to position [646, 0]
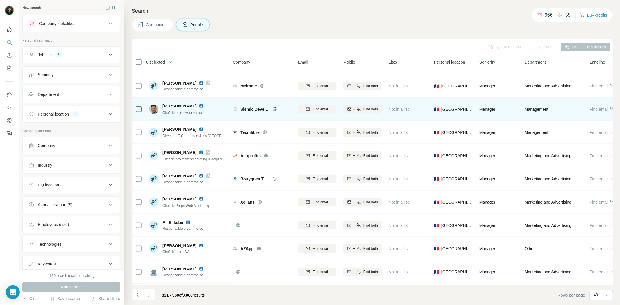
click at [273, 109] on icon at bounding box center [275, 109] width 5 height 5
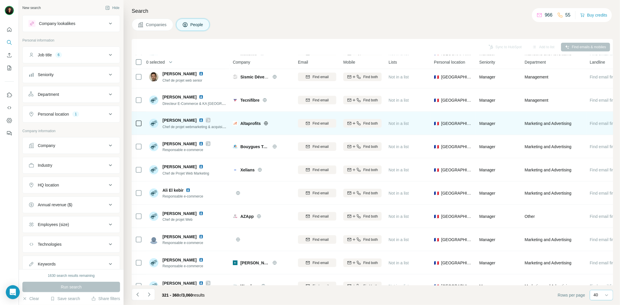
scroll to position [711, 0]
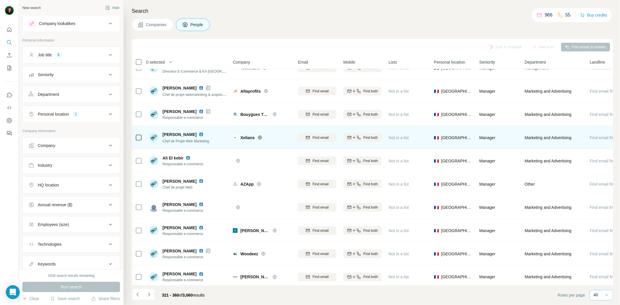
click at [260, 138] on icon at bounding box center [260, 138] width 4 height 0
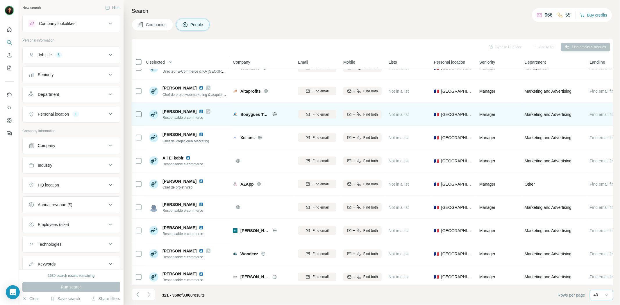
scroll to position [717, 0]
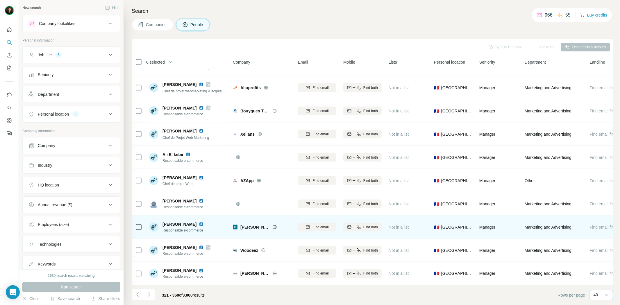
click at [273, 225] on icon at bounding box center [275, 227] width 5 height 5
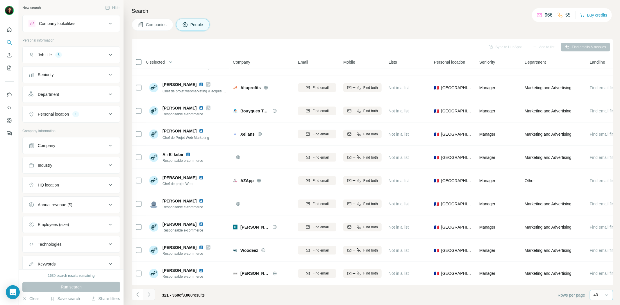
click at [150, 293] on icon "Navigate to next page" at bounding box center [149, 295] width 6 height 6
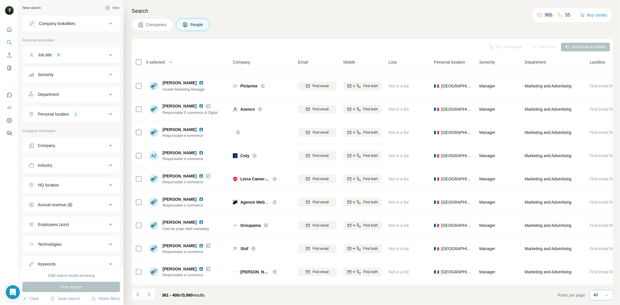
scroll to position [0, 0]
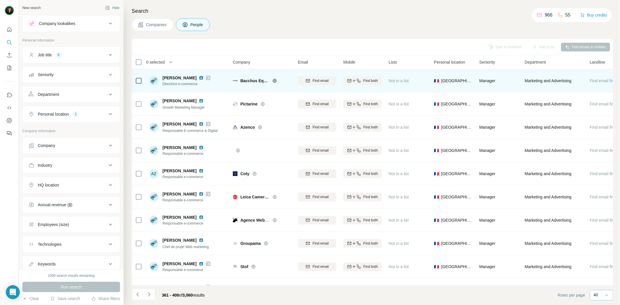
click at [274, 81] on icon at bounding box center [275, 81] width 5 height 5
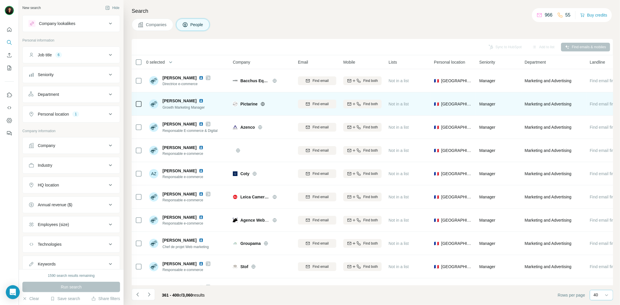
click at [264, 103] on icon at bounding box center [262, 104] width 1 height 4
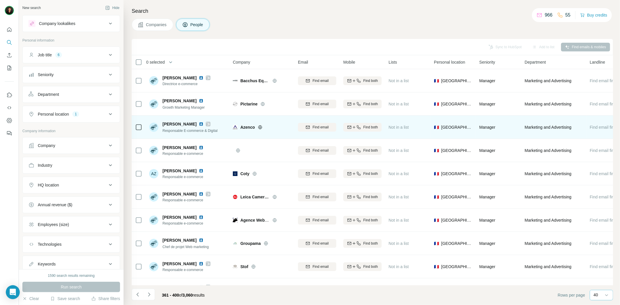
click at [260, 128] on icon at bounding box center [260, 127] width 5 height 5
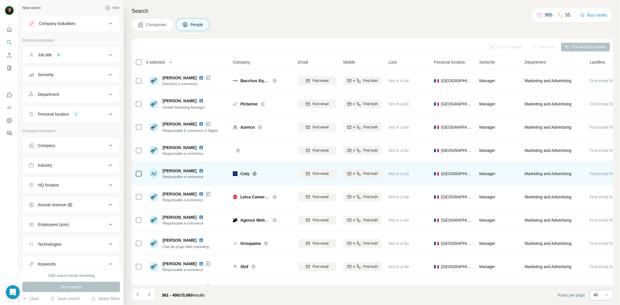
click at [255, 174] on icon at bounding box center [254, 174] width 1 height 4
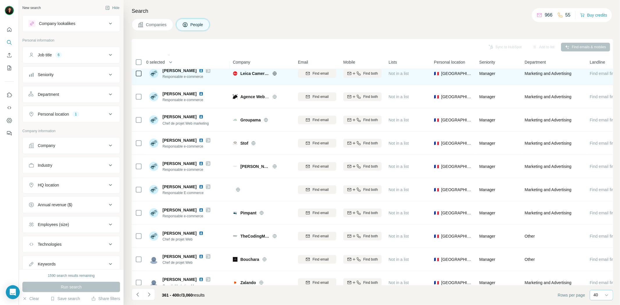
scroll to position [129, 0]
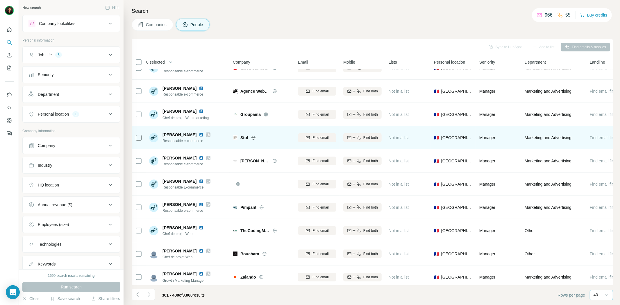
click at [252, 139] on icon at bounding box center [253, 138] width 5 height 5
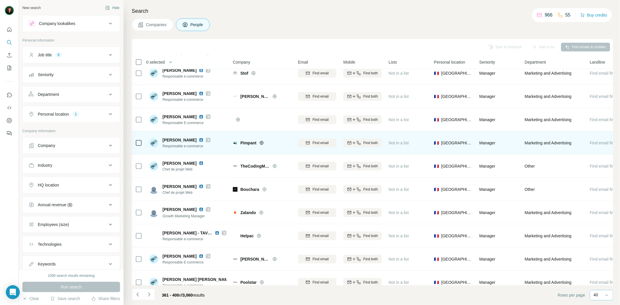
scroll to position [258, 0]
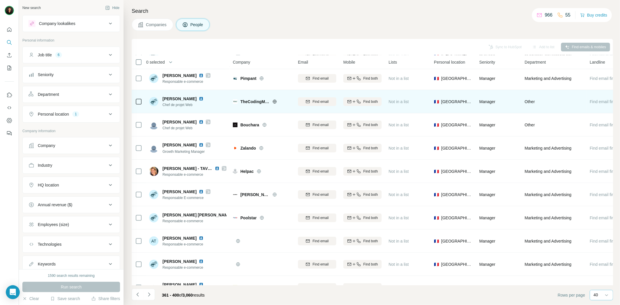
click at [275, 104] on icon at bounding box center [275, 101] width 5 height 5
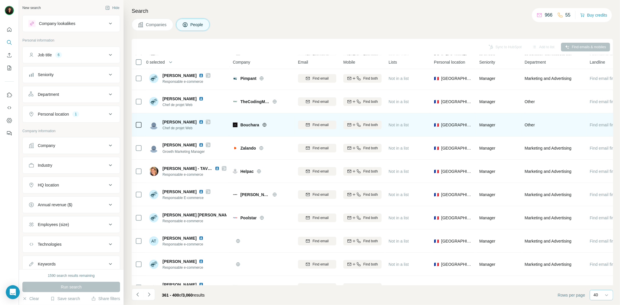
scroll to position [291, 0]
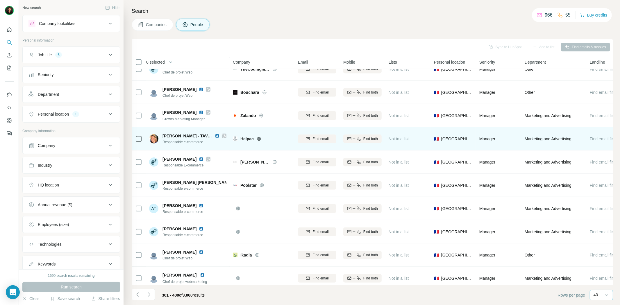
click at [217, 134] on img at bounding box center [217, 136] width 5 height 5
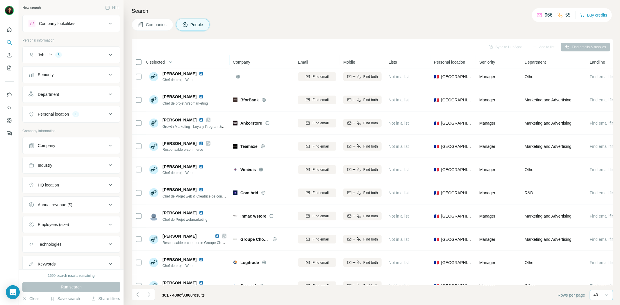
scroll to position [582, 0]
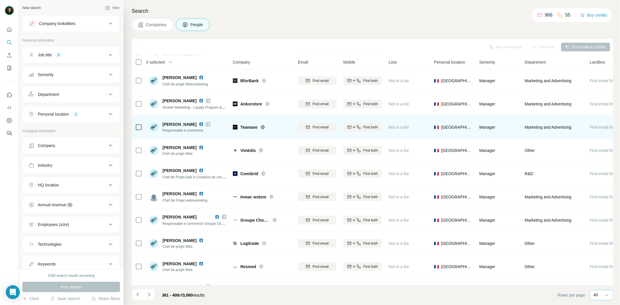
click at [264, 126] on icon at bounding box center [262, 127] width 1 height 4
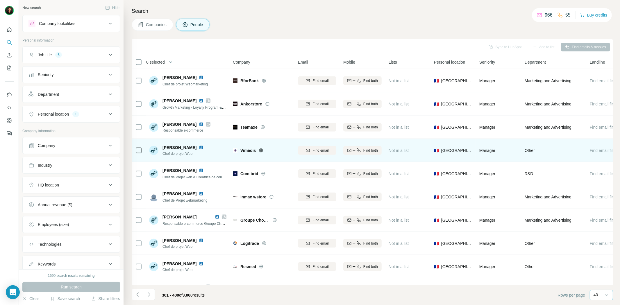
click at [261, 152] on icon at bounding box center [261, 150] width 5 height 5
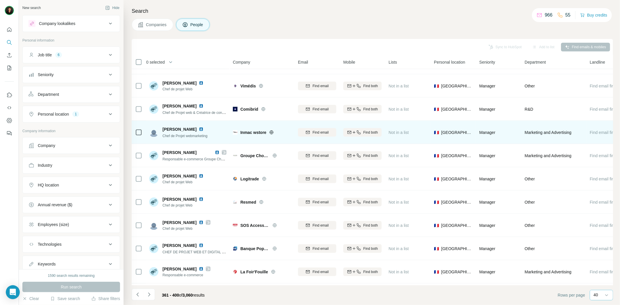
scroll to position [679, 0]
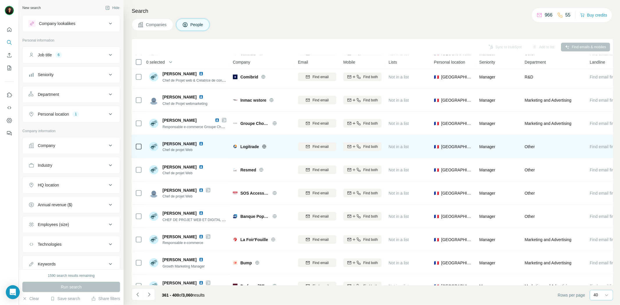
click at [266, 146] on icon at bounding box center [264, 147] width 4 height 4
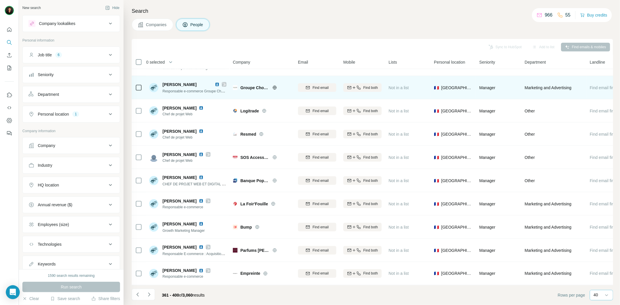
scroll to position [717, 0]
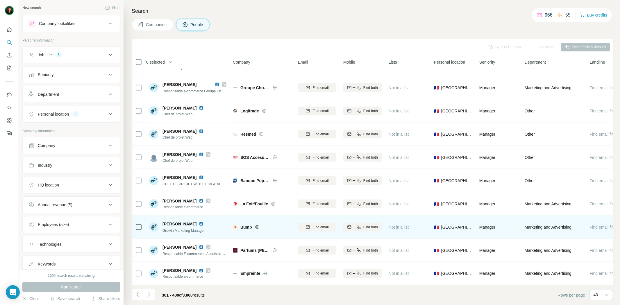
click at [257, 225] on icon at bounding box center [257, 227] width 1 height 4
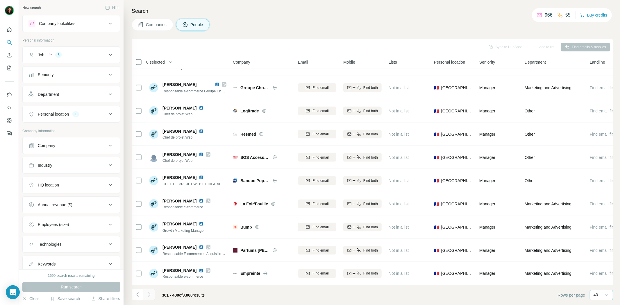
click at [150, 293] on icon "Navigate to next page" at bounding box center [149, 295] width 6 height 6
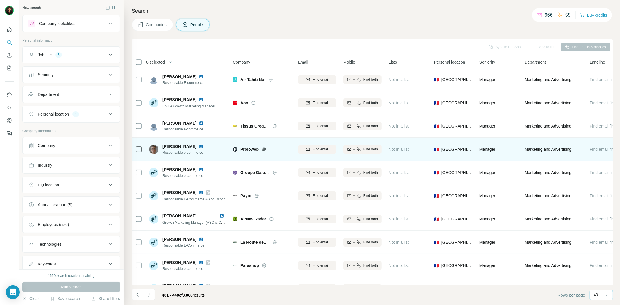
scroll to position [0, 0]
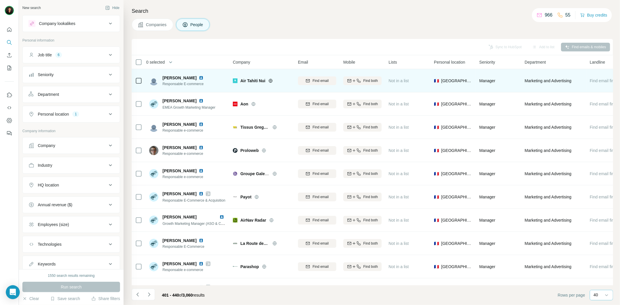
click at [269, 82] on icon at bounding box center [271, 81] width 5 height 5
click at [199, 79] on img at bounding box center [201, 78] width 5 height 5
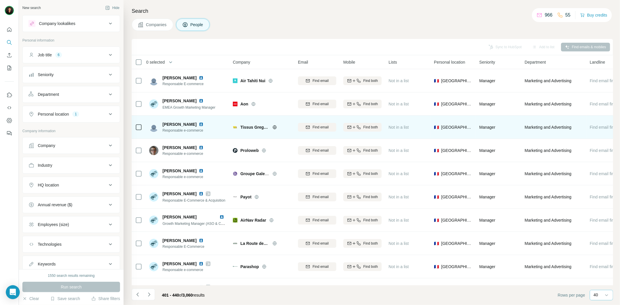
click at [277, 127] on icon at bounding box center [275, 127] width 5 height 5
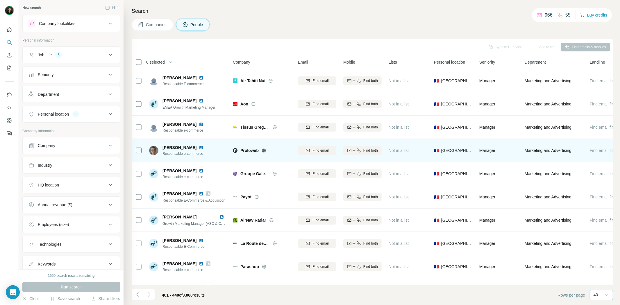
click at [261, 150] on div "Proloweb" at bounding box center [266, 151] width 51 height 6
click at [263, 150] on icon at bounding box center [264, 150] width 4 height 0
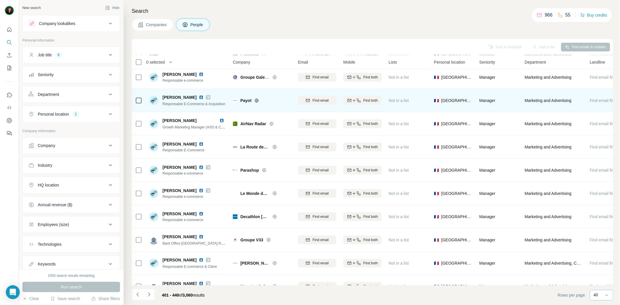
scroll to position [97, 0]
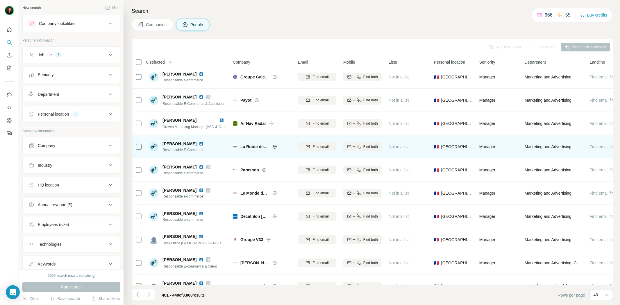
click at [271, 145] on div "La Route des Rhums" at bounding box center [266, 147] width 51 height 6
click at [274, 146] on icon at bounding box center [274, 147] width 1 height 4
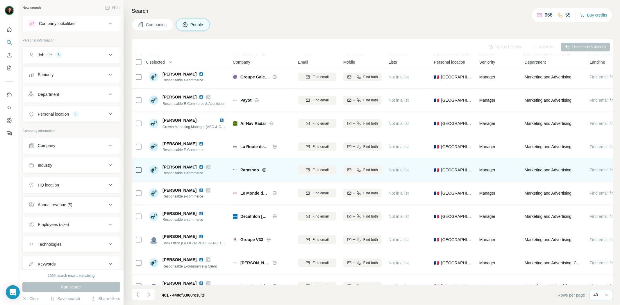
click at [264, 169] on icon at bounding box center [264, 170] width 1 height 4
click at [204, 168] on img at bounding box center [201, 167] width 5 height 5
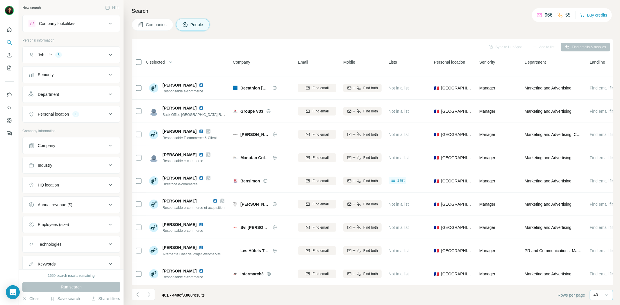
scroll to position [226, 0]
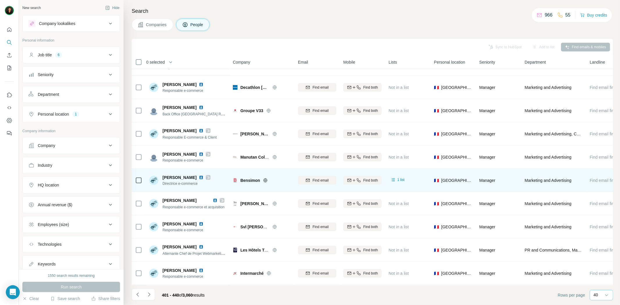
click at [266, 181] on icon at bounding box center [265, 180] width 5 height 5
click at [199, 178] on img at bounding box center [201, 177] width 5 height 5
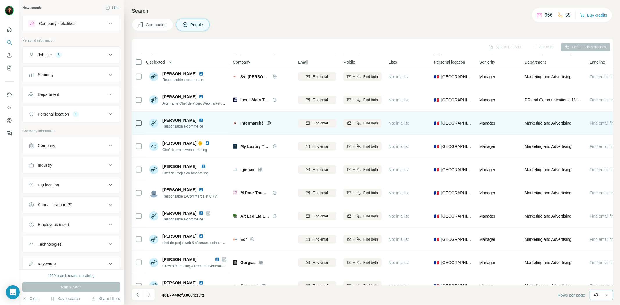
scroll to position [388, 0]
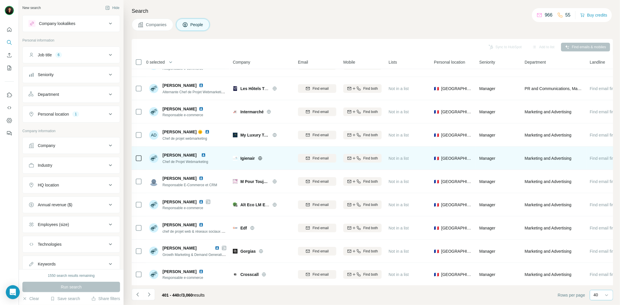
click at [261, 156] on div "Igienair" at bounding box center [266, 159] width 51 height 6
click at [261, 157] on icon at bounding box center [260, 159] width 4 height 4
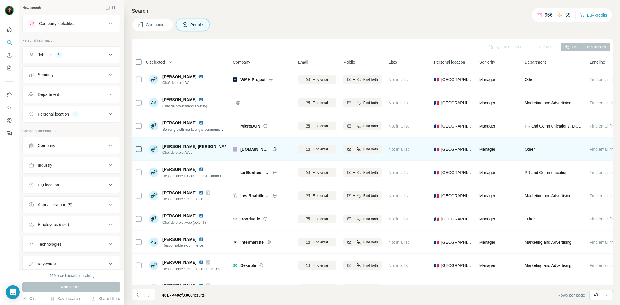
scroll to position [711, 0]
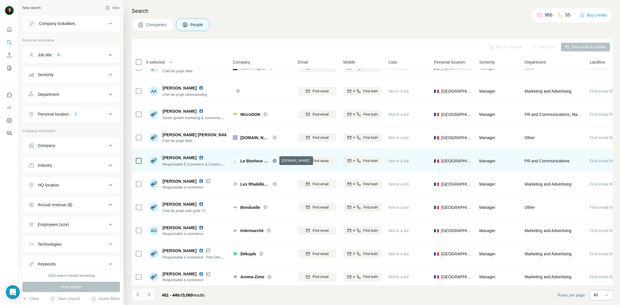
click at [275, 159] on icon at bounding box center [275, 161] width 5 height 5
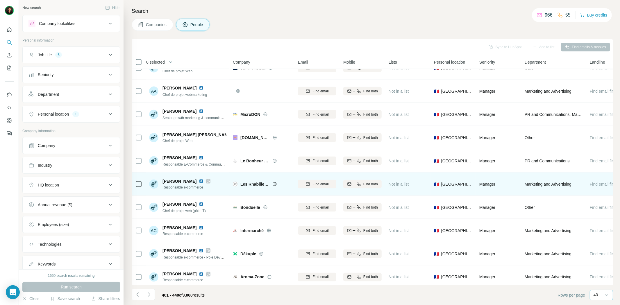
scroll to position [717, 0]
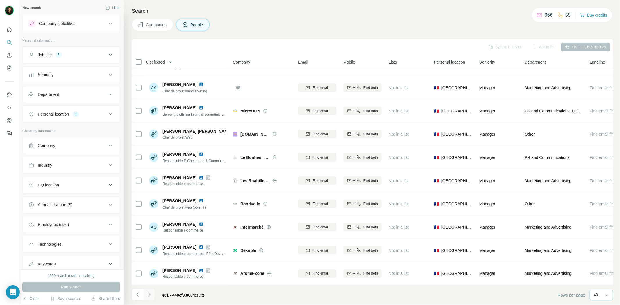
click at [153, 295] on button "Navigate to next page" at bounding box center [149, 295] width 12 height 12
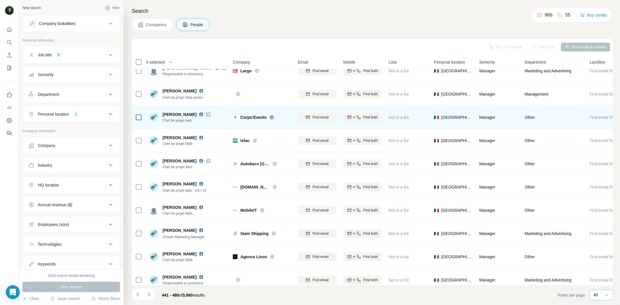
scroll to position [323, 0]
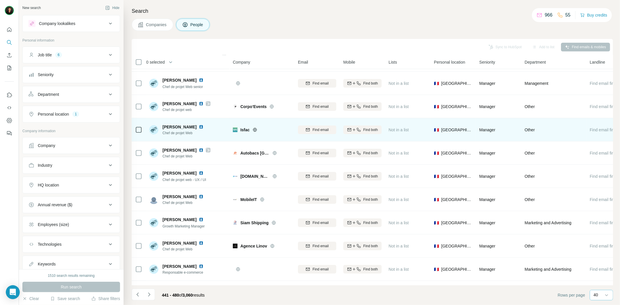
click at [254, 129] on icon at bounding box center [255, 130] width 5 height 5
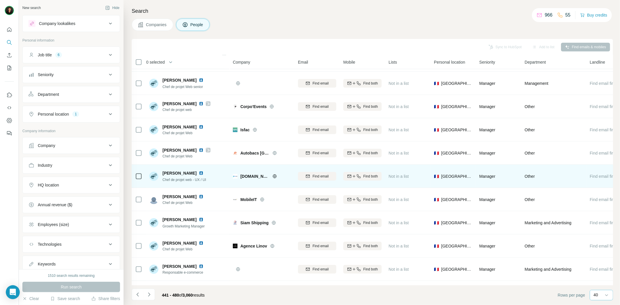
click at [273, 178] on icon at bounding box center [275, 176] width 5 height 5
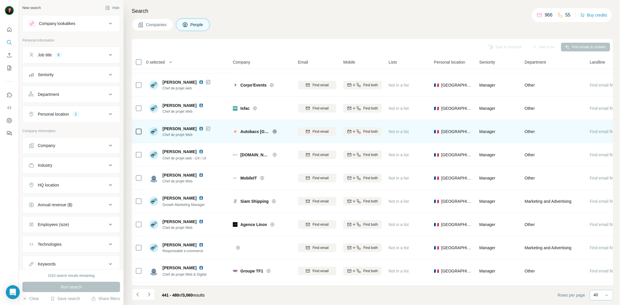
scroll to position [388, 0]
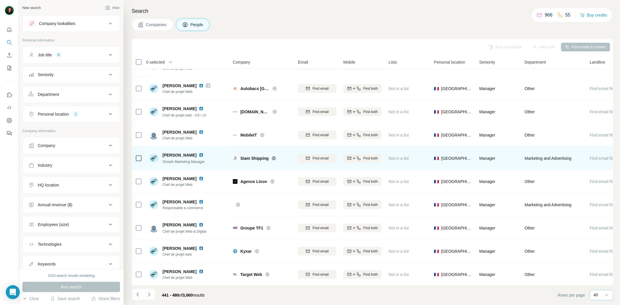
click at [274, 157] on icon at bounding box center [274, 159] width 4 height 4
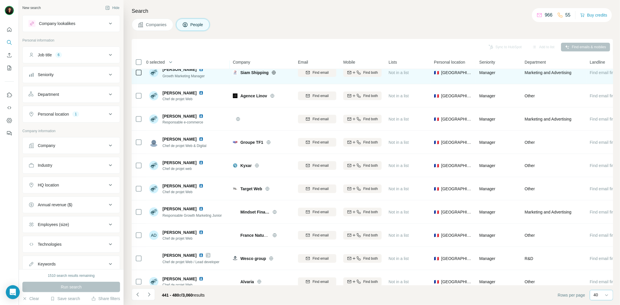
scroll to position [485, 0]
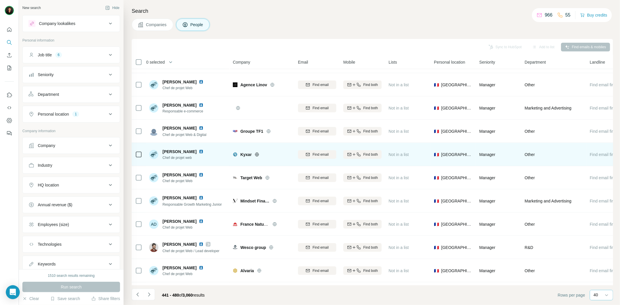
click at [258, 153] on icon at bounding box center [257, 154] width 5 height 5
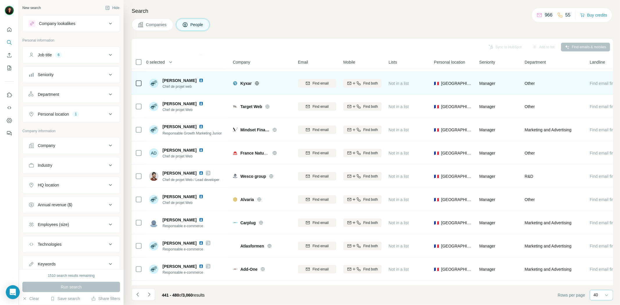
scroll to position [582, 0]
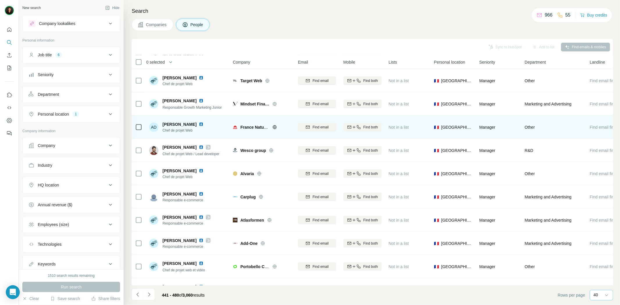
click at [275, 127] on icon at bounding box center [274, 127] width 1 height 4
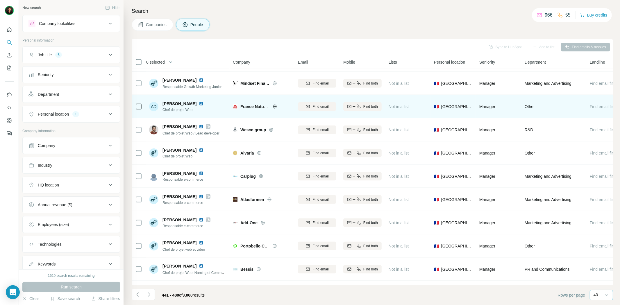
scroll to position [614, 0]
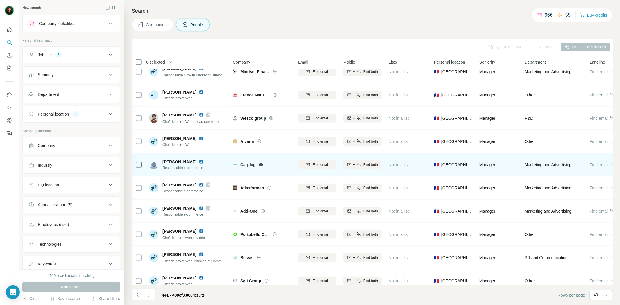
click at [261, 164] on icon at bounding box center [261, 165] width 5 height 5
click at [199, 161] on img at bounding box center [201, 162] width 5 height 5
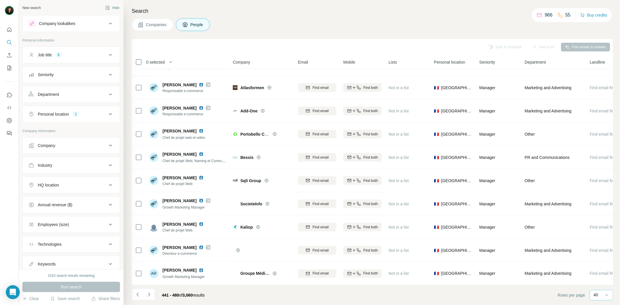
scroll to position [717, 0]
